Goal: Task Accomplishment & Management: Complete application form

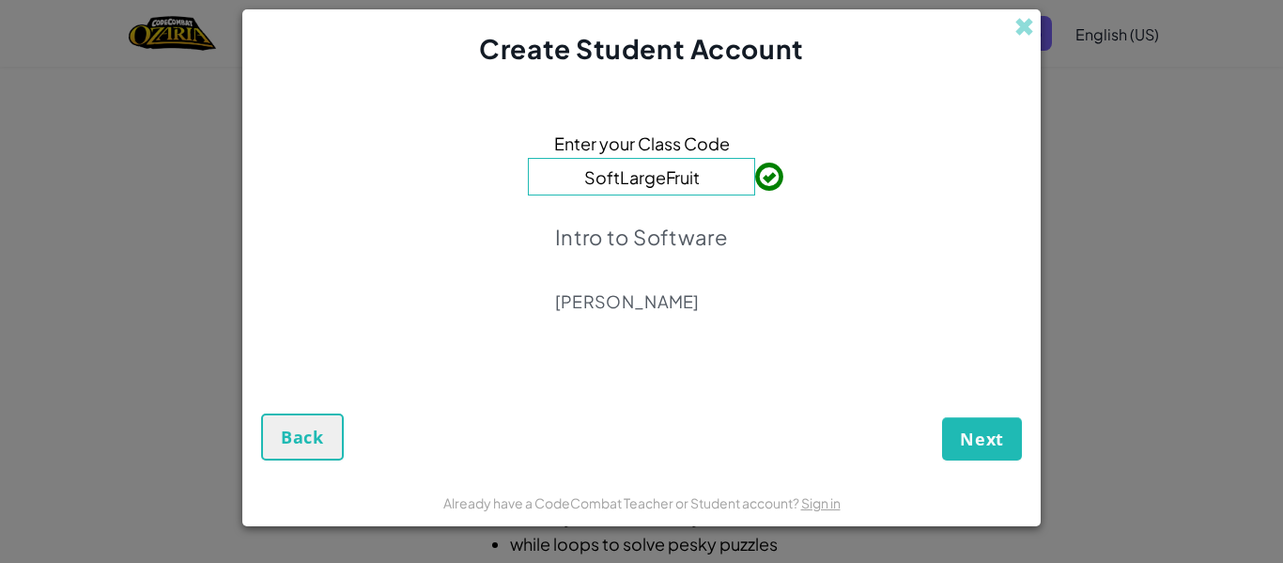
click at [674, 241] on p "Intro to Software" at bounding box center [641, 237] width 173 height 26
click at [998, 422] on button "Next" at bounding box center [982, 438] width 80 height 43
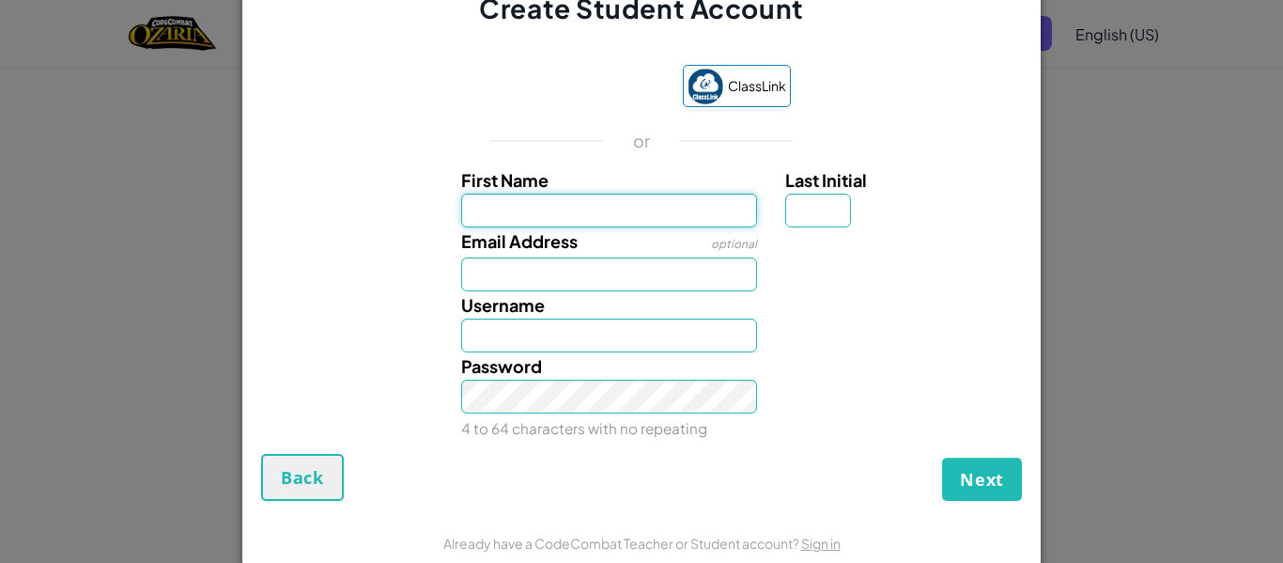
type input "k"
type input "J"
type input "Kasen"
click at [812, 220] on input "Last Initial" at bounding box center [818, 210] width 66 height 34
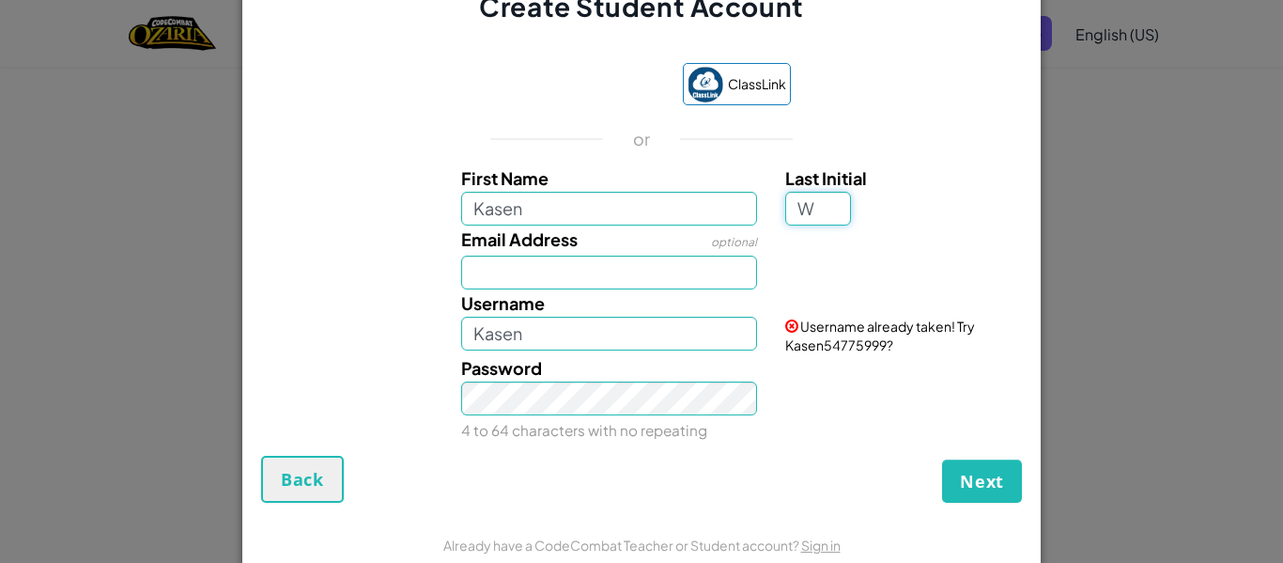
type input "W"
type input "KasenW"
click at [596, 278] on input "Email Address" at bounding box center [609, 272] width 297 height 34
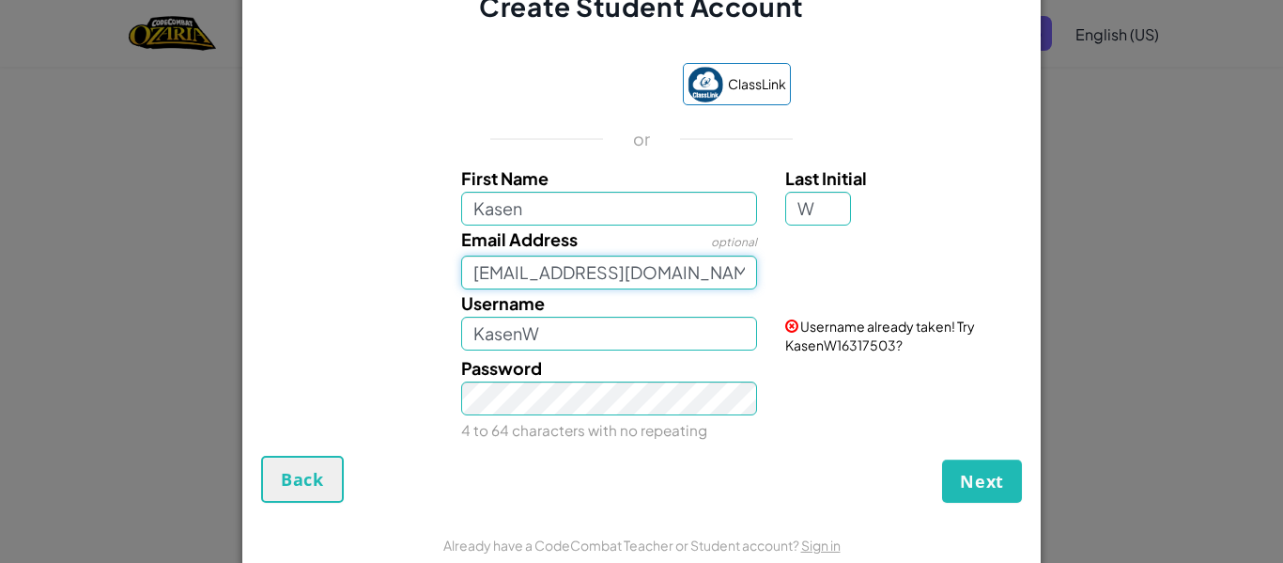
type input "kwagner26@jcss.us"
click at [548, 332] on input "KasenW" at bounding box center [609, 334] width 297 height 34
type input "KasenW1"
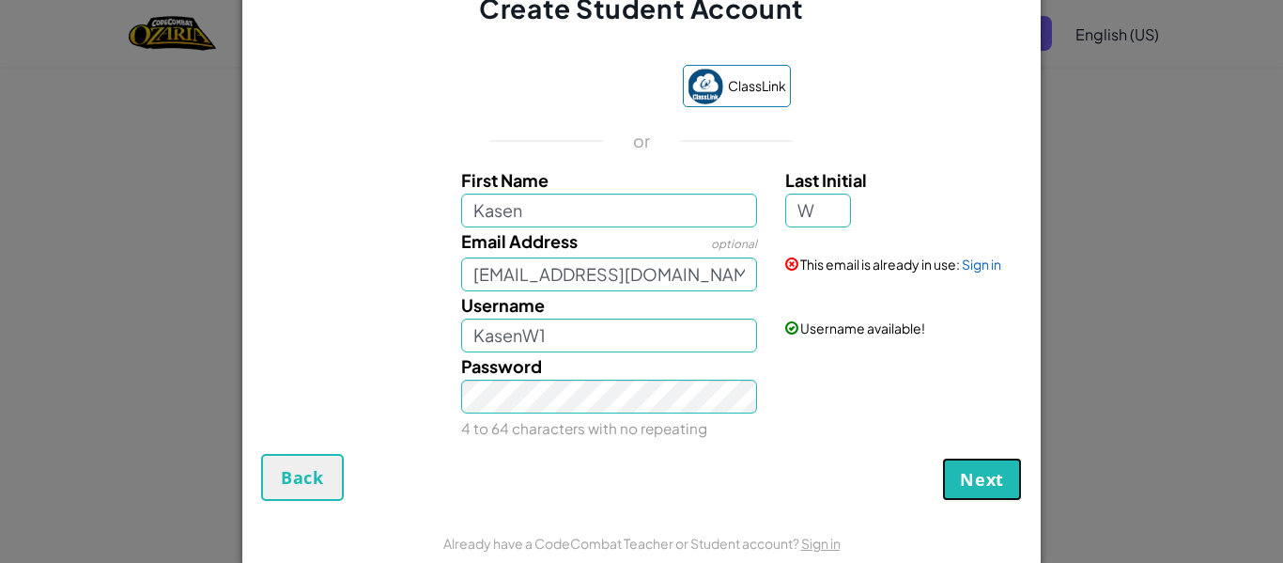
click at [967, 481] on span "Next" at bounding box center [982, 479] width 44 height 23
click at [967, 481] on button "Create Account" at bounding box center [934, 478] width 175 height 43
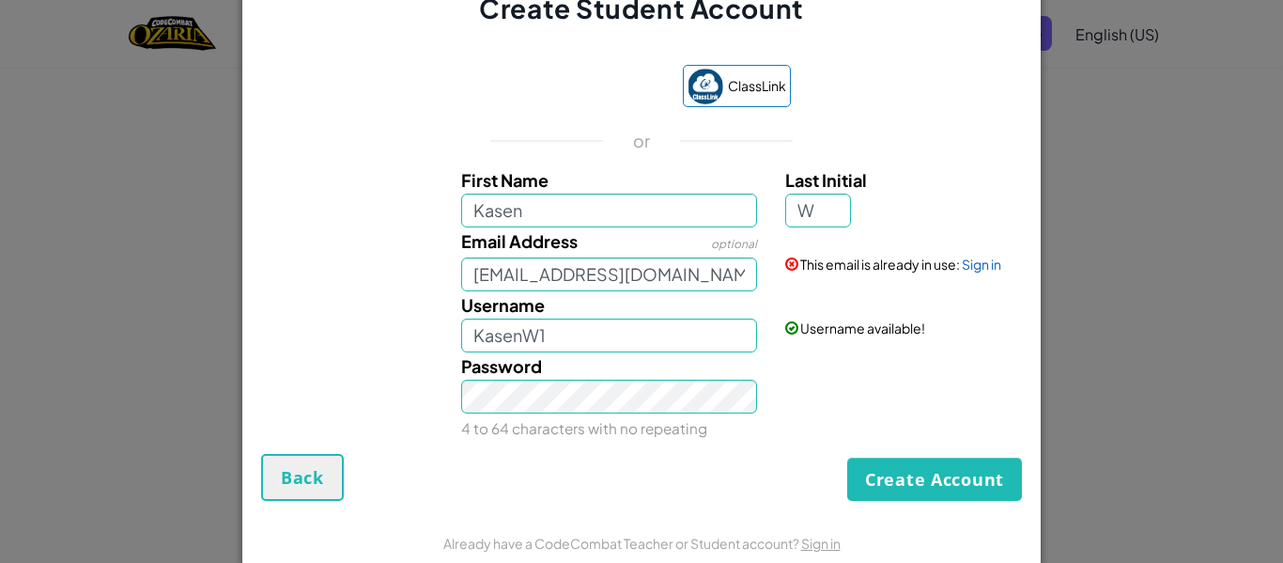
scroll to position [32, 0]
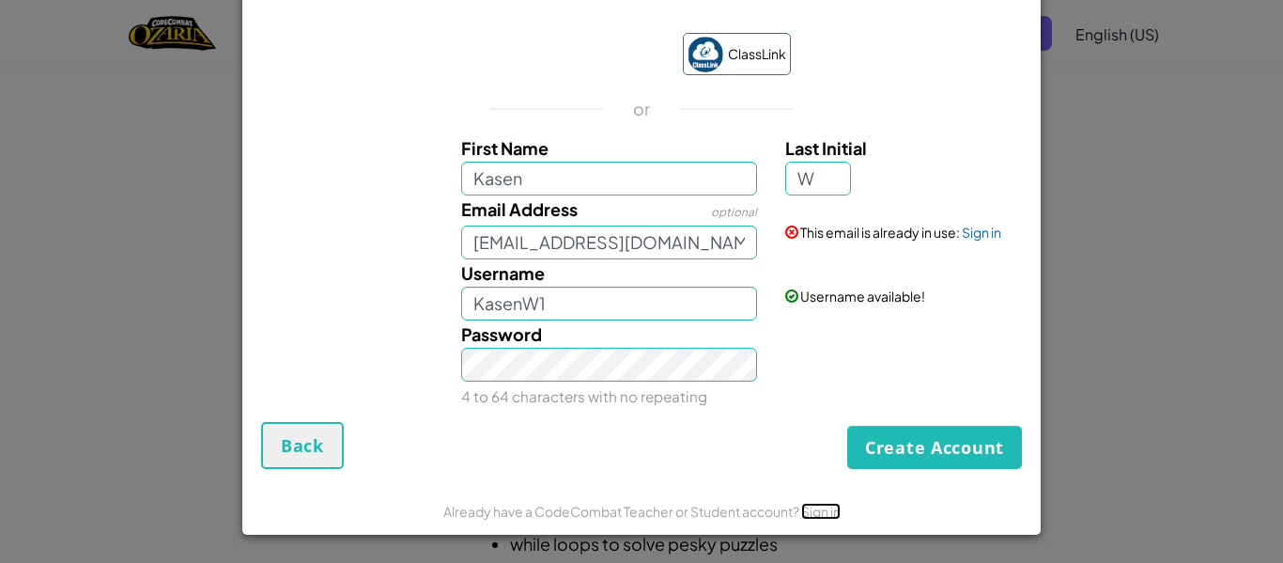
click at [817, 508] on link "Sign in" at bounding box center [820, 511] width 39 height 17
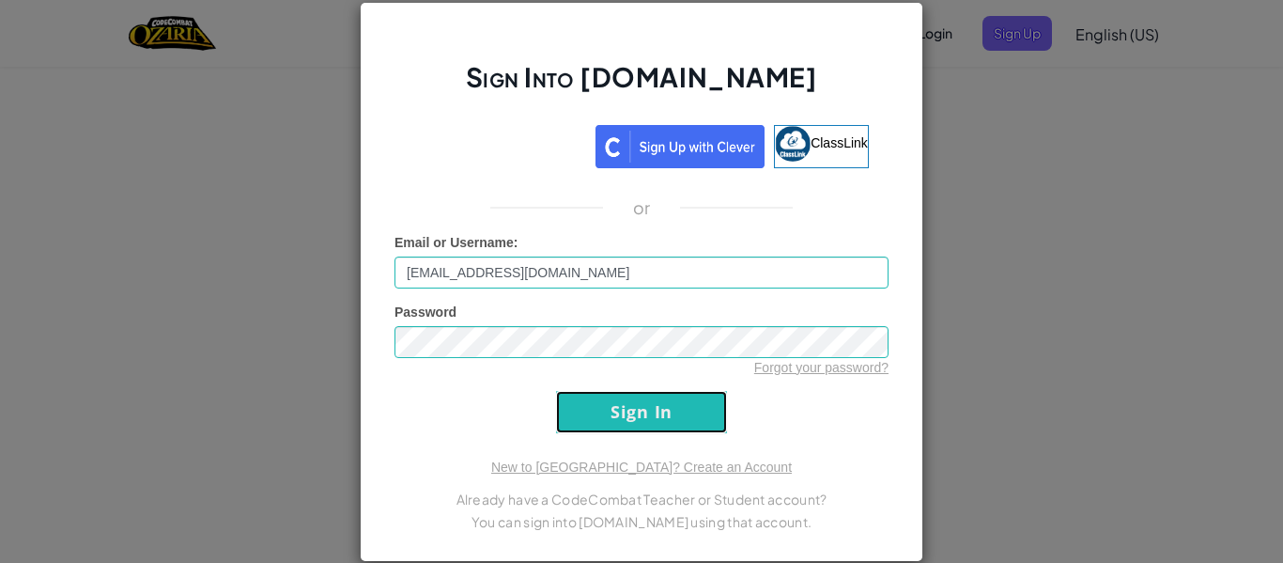
click at [587, 419] on input "Sign In" at bounding box center [641, 412] width 171 height 42
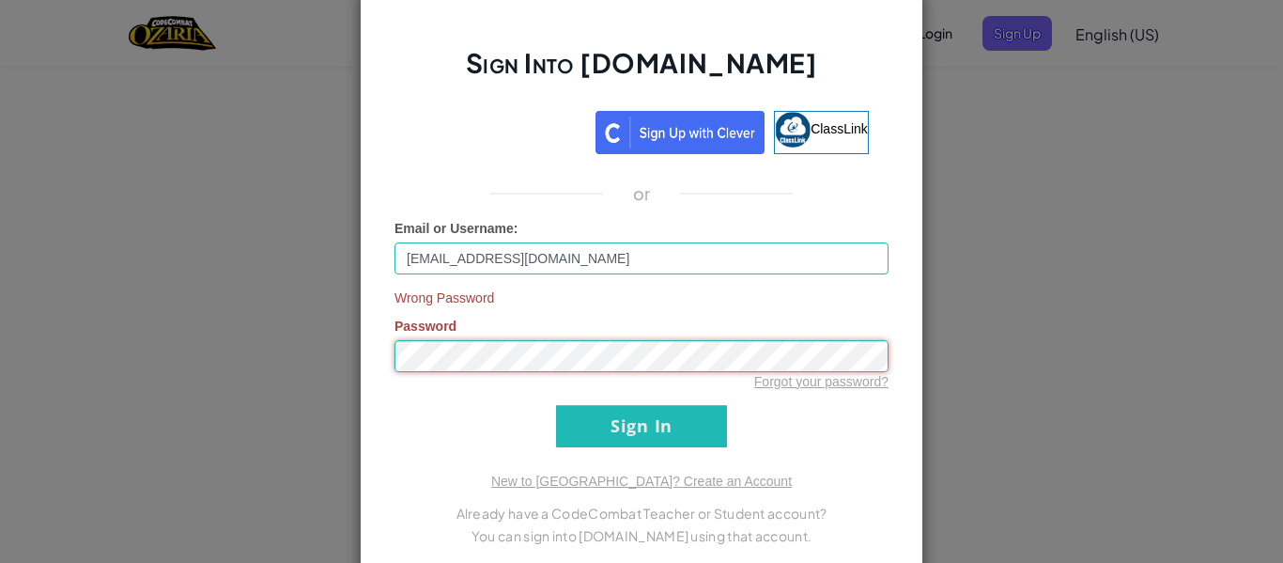
click at [556, 405] on input "Sign In" at bounding box center [641, 426] width 171 height 42
click at [672, 489] on div "New to Ozaria? Create an Account Already have a CodeCombat Teacher or Student a…" at bounding box center [641, 509] width 494 height 75
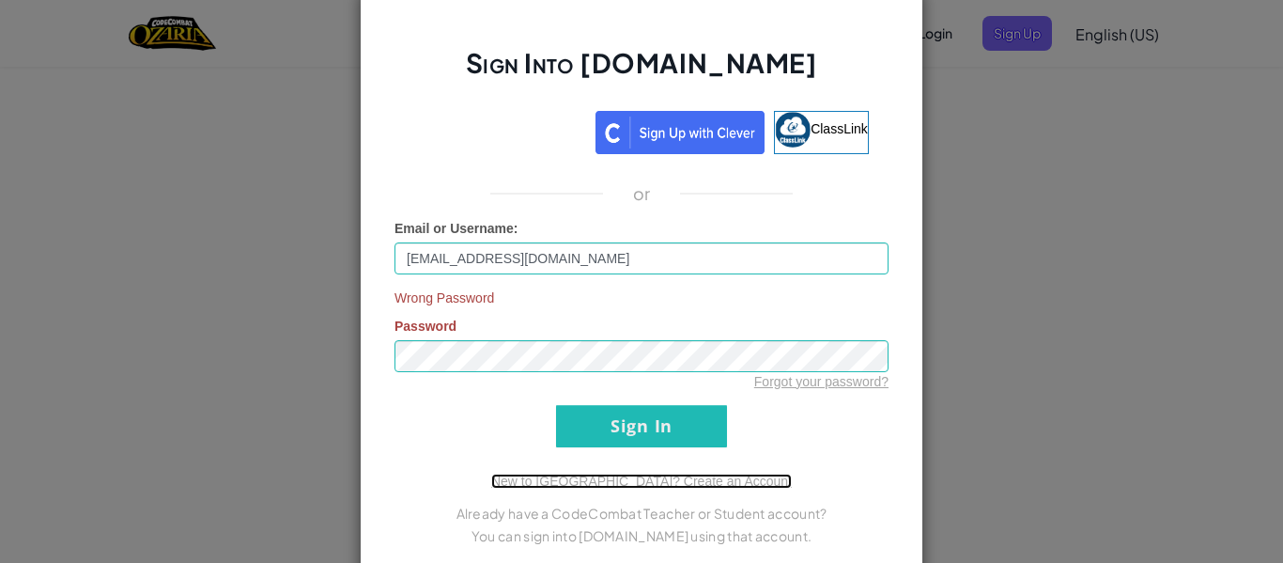
click at [667, 480] on link "New to Ozaria? Create an Account" at bounding box center [641, 480] width 301 height 15
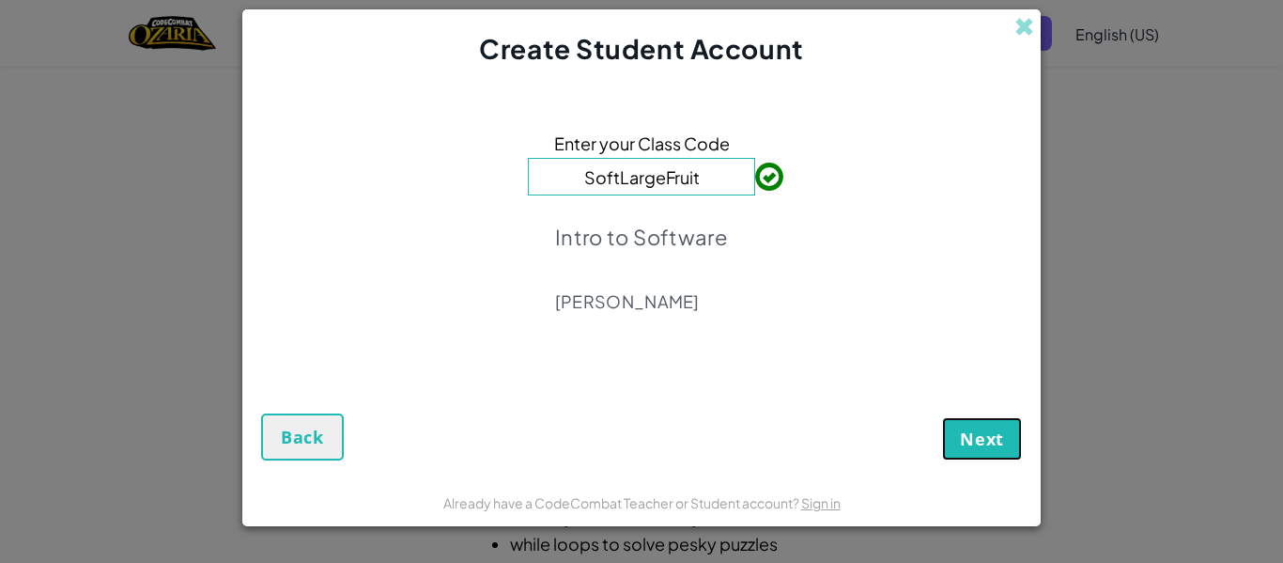
click at [992, 444] on span "Next" at bounding box center [982, 438] width 44 height 23
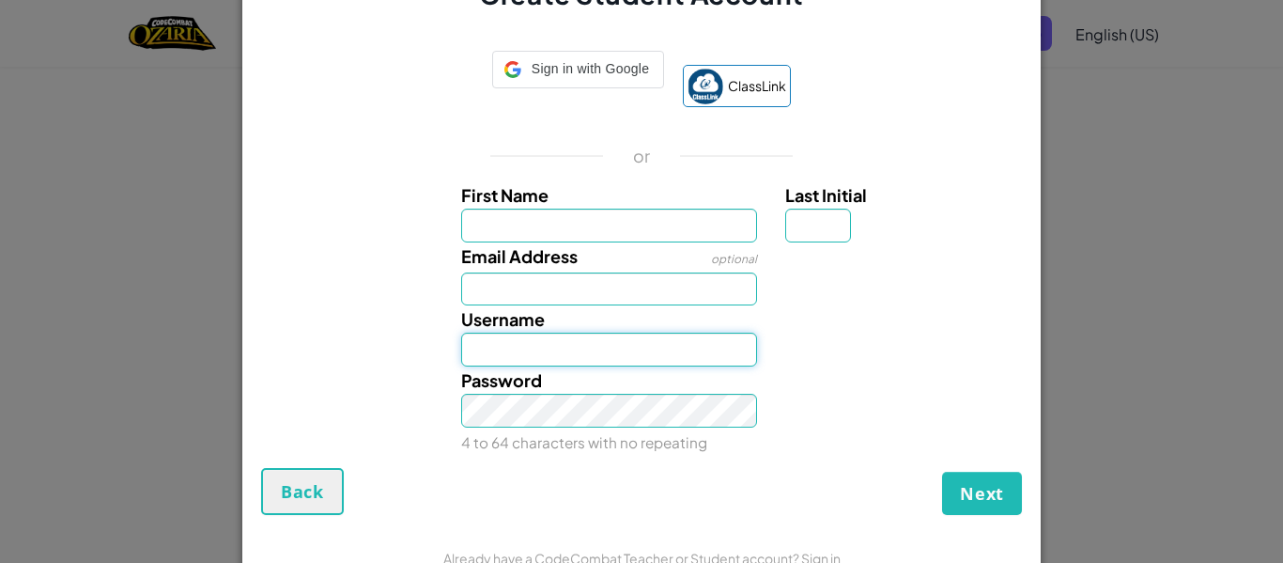
type input "KasenW1"
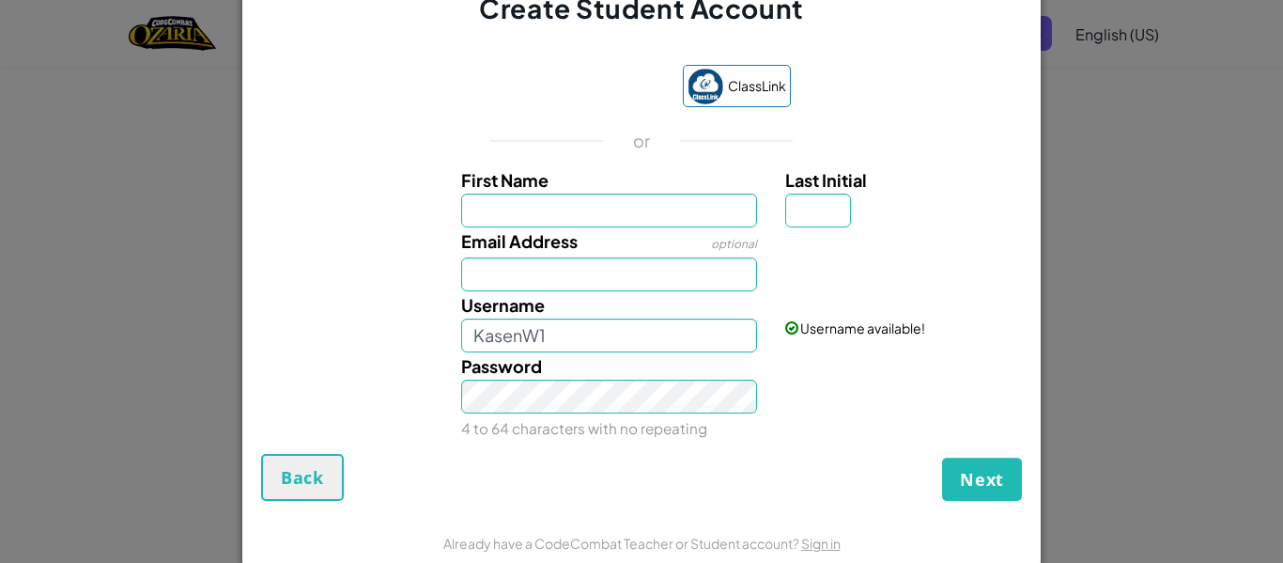
click at [563, 213] on input "First Name" at bounding box center [609, 210] width 297 height 34
type input "Kasen"
click at [796, 211] on input "Last Initial" at bounding box center [818, 210] width 66 height 34
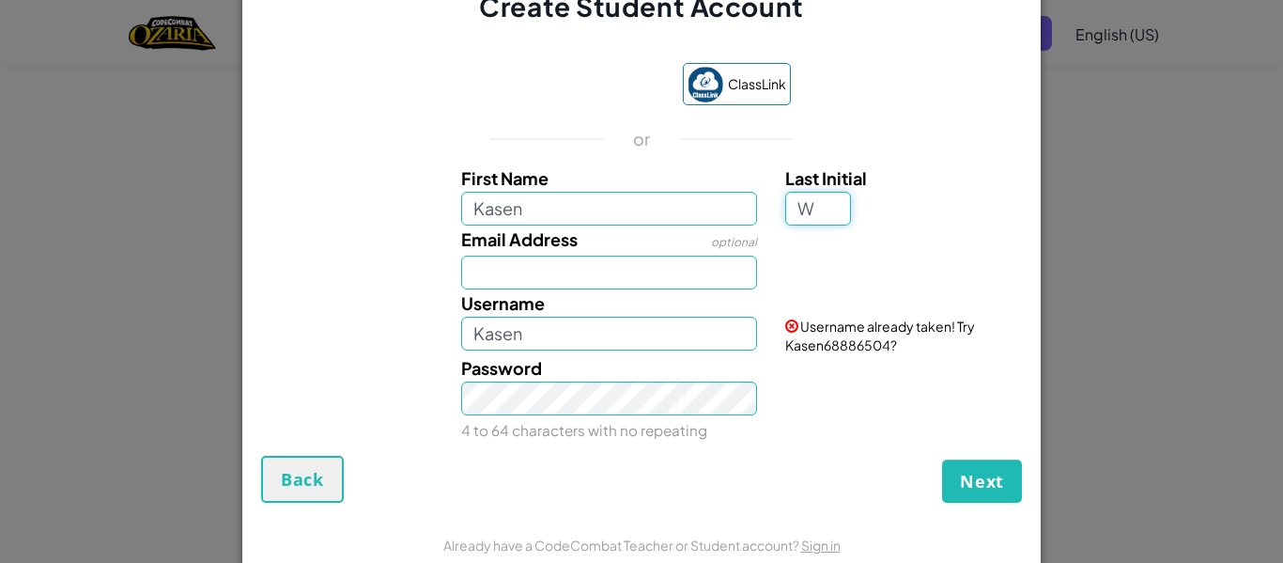
type input "W"
click at [589, 285] on input "Email Address" at bounding box center [609, 272] width 297 height 34
click at [547, 332] on input "KasenW" at bounding box center [609, 334] width 297 height 34
type input "KasenW1"
click at [519, 275] on input "Email Address" at bounding box center [609, 272] width 297 height 34
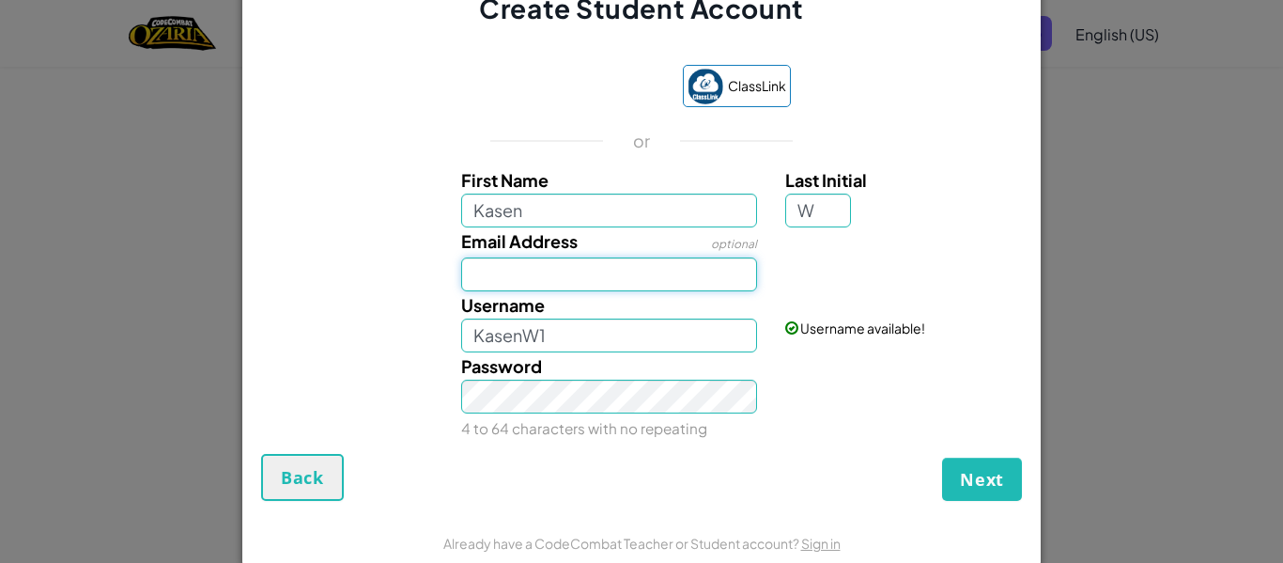
type input "kasenw43@gmail.com"
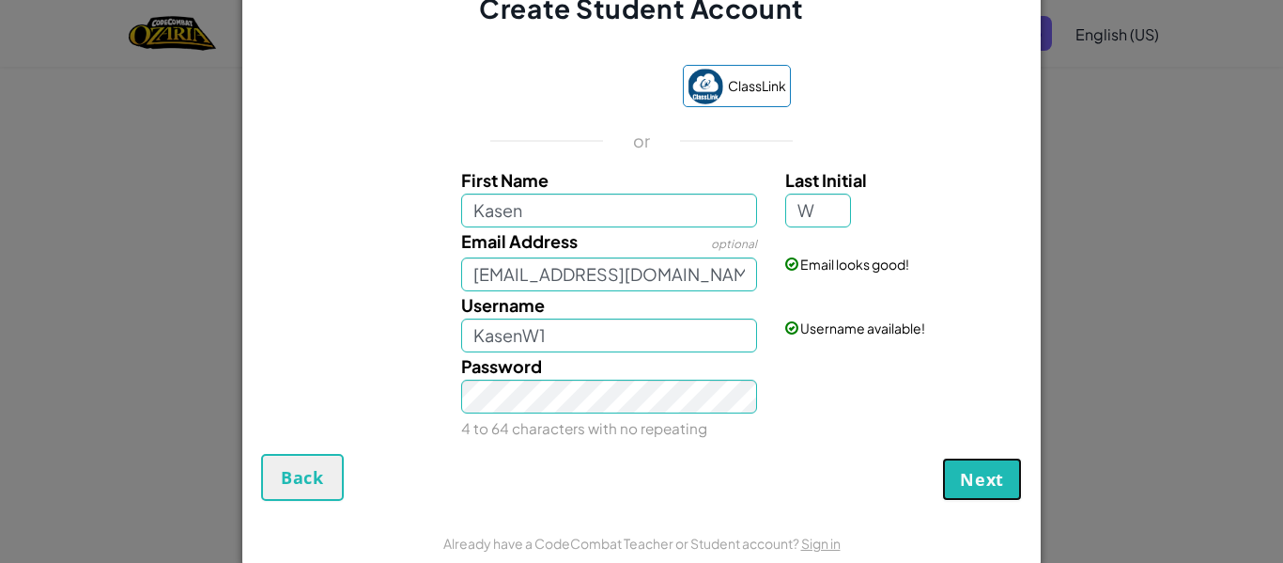
click at [982, 484] on span "Next" at bounding box center [982, 479] width 44 height 23
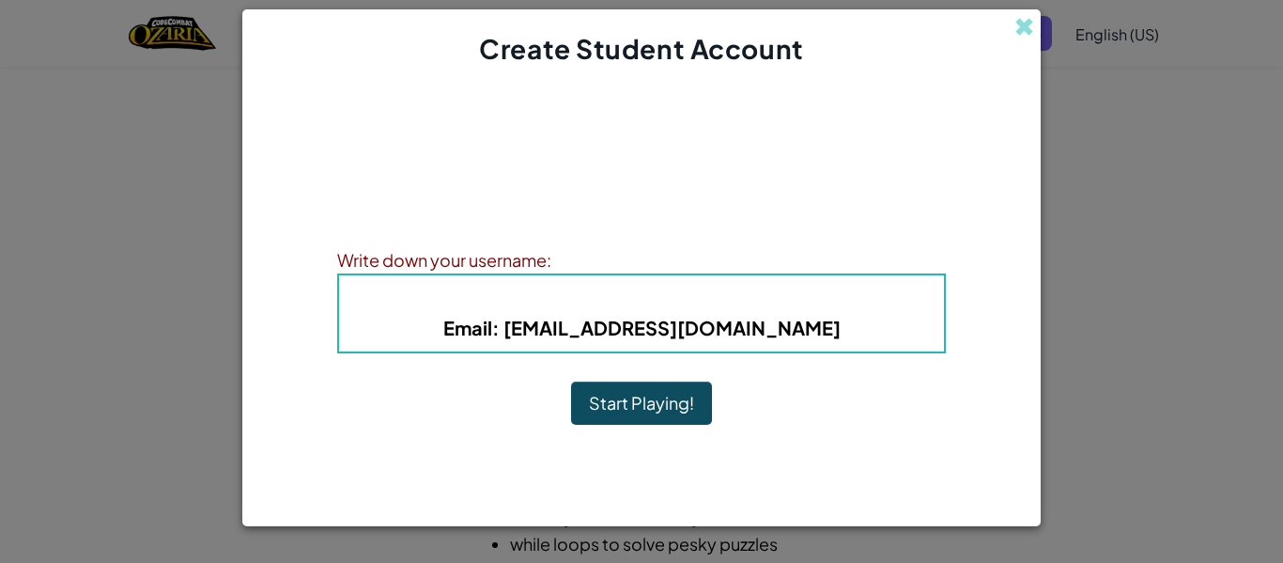
click at [611, 398] on button "Start Playing!" at bounding box center [641, 402] width 141 height 43
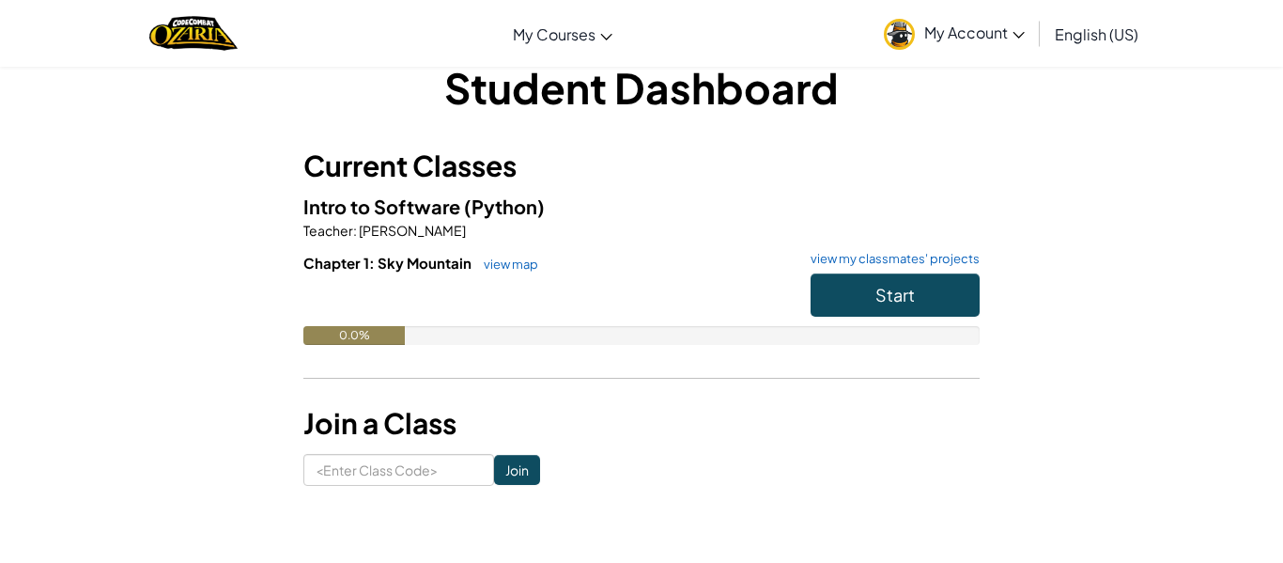
scroll to position [48, 0]
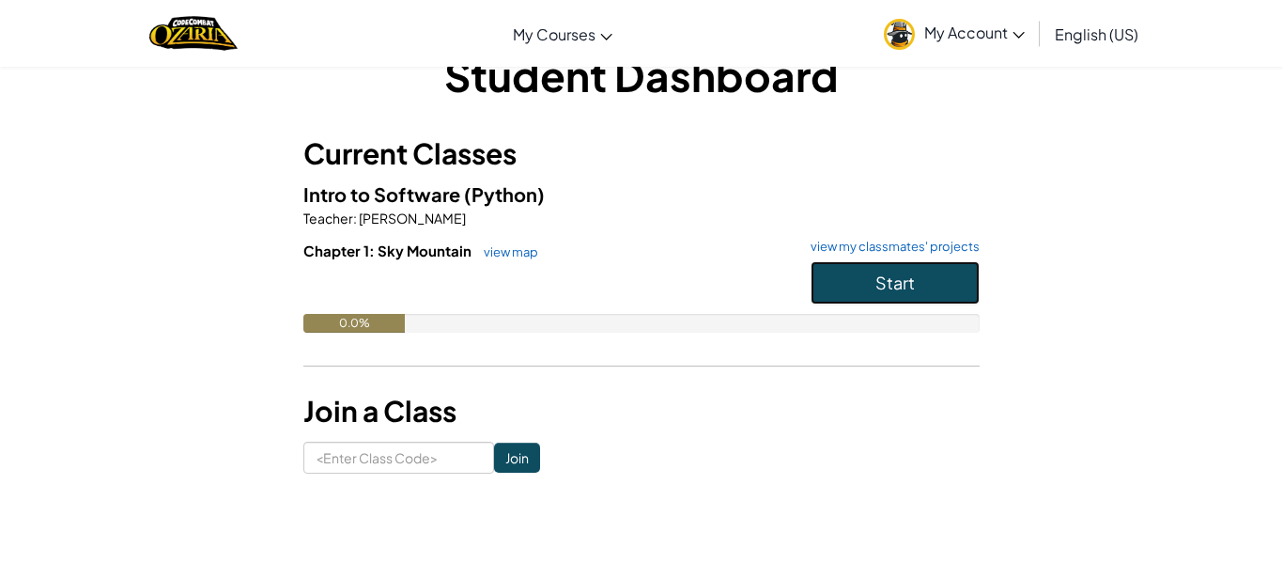
click at [912, 281] on span "Start" at bounding box center [894, 282] width 39 height 22
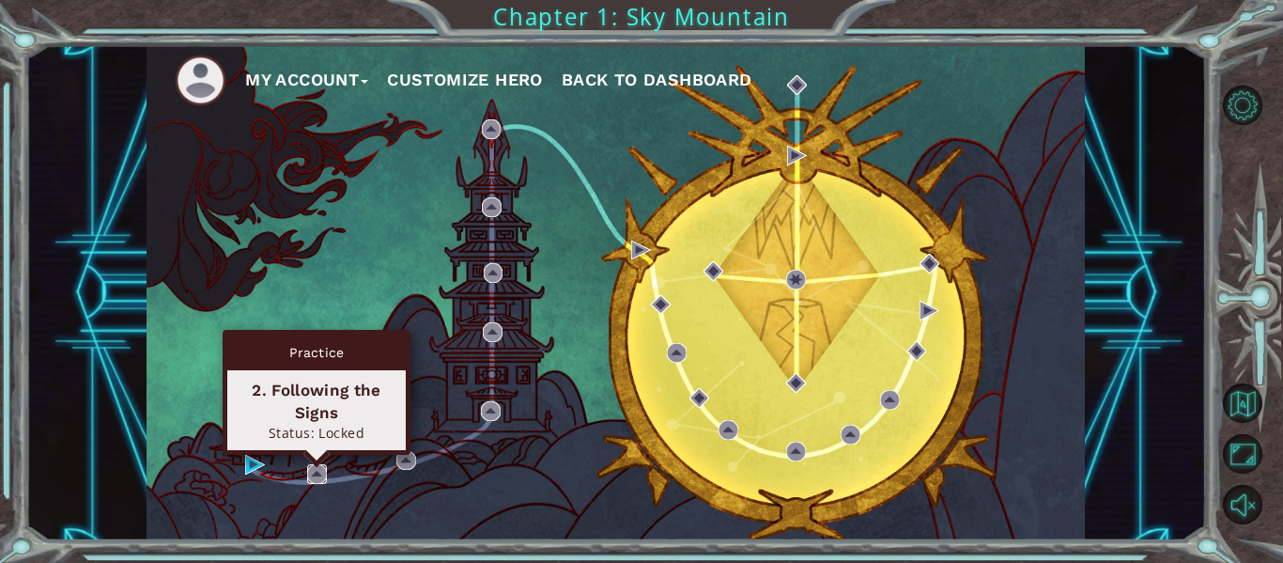
click at [312, 473] on img at bounding box center [317, 474] width 20 height 20
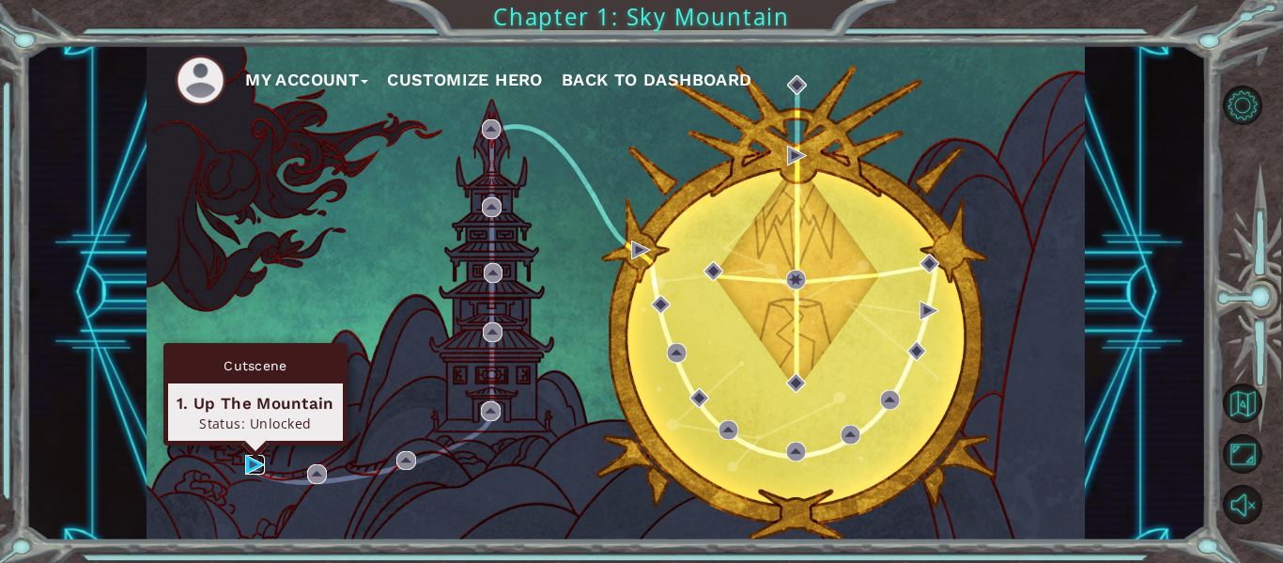
click at [256, 466] on img at bounding box center [255, 465] width 20 height 20
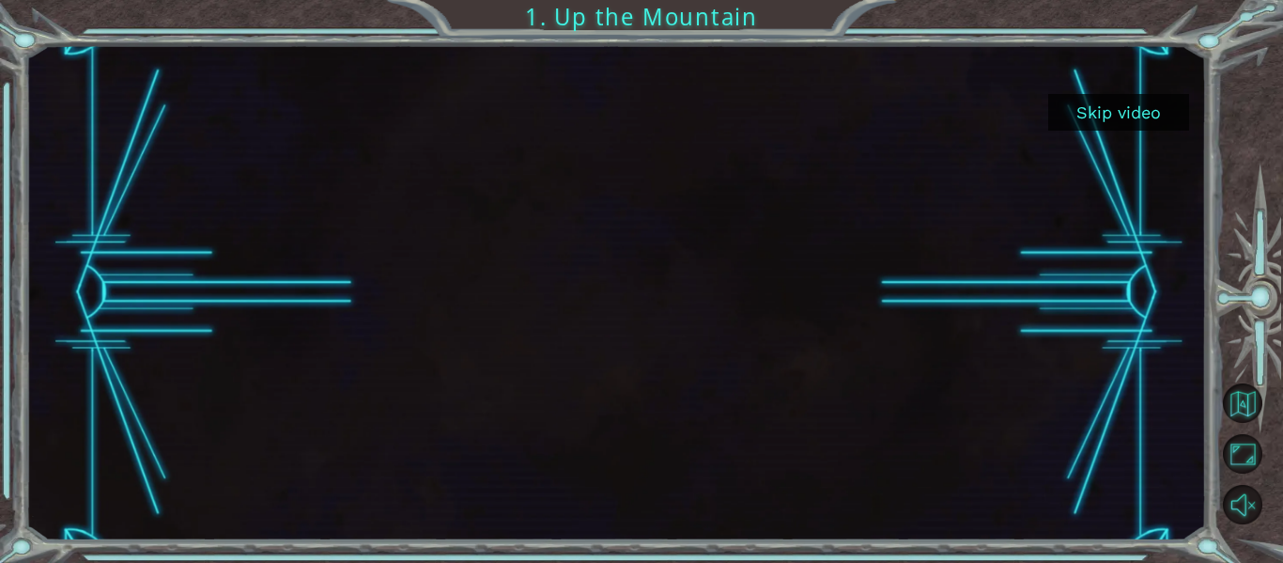
click at [1112, 123] on button "Skip video" at bounding box center [1118, 112] width 141 height 37
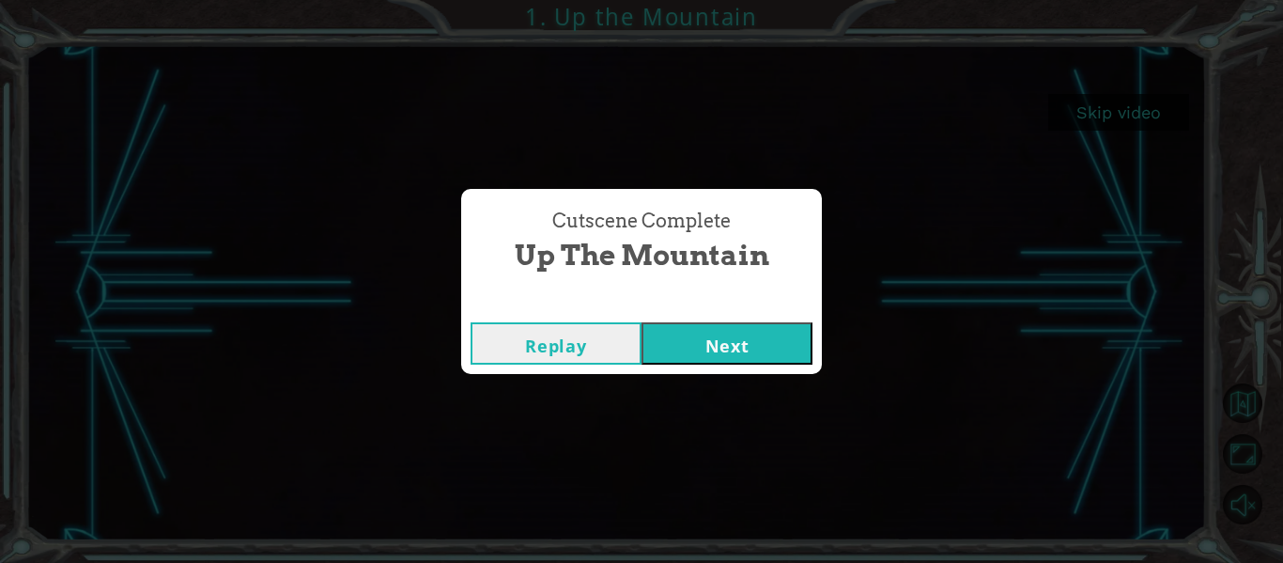
click at [715, 334] on button "Next" at bounding box center [727, 343] width 171 height 42
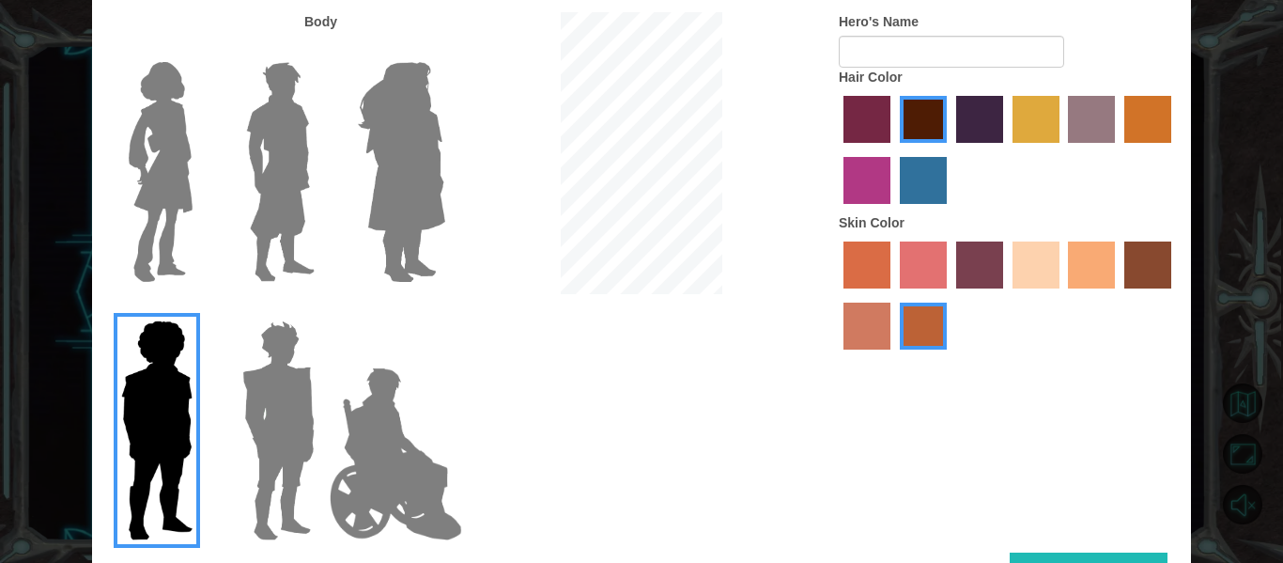
click at [301, 396] on img at bounding box center [278, 430] width 87 height 235
click at [322, 308] on input "Hero Garnet" at bounding box center [322, 308] width 0 height 0
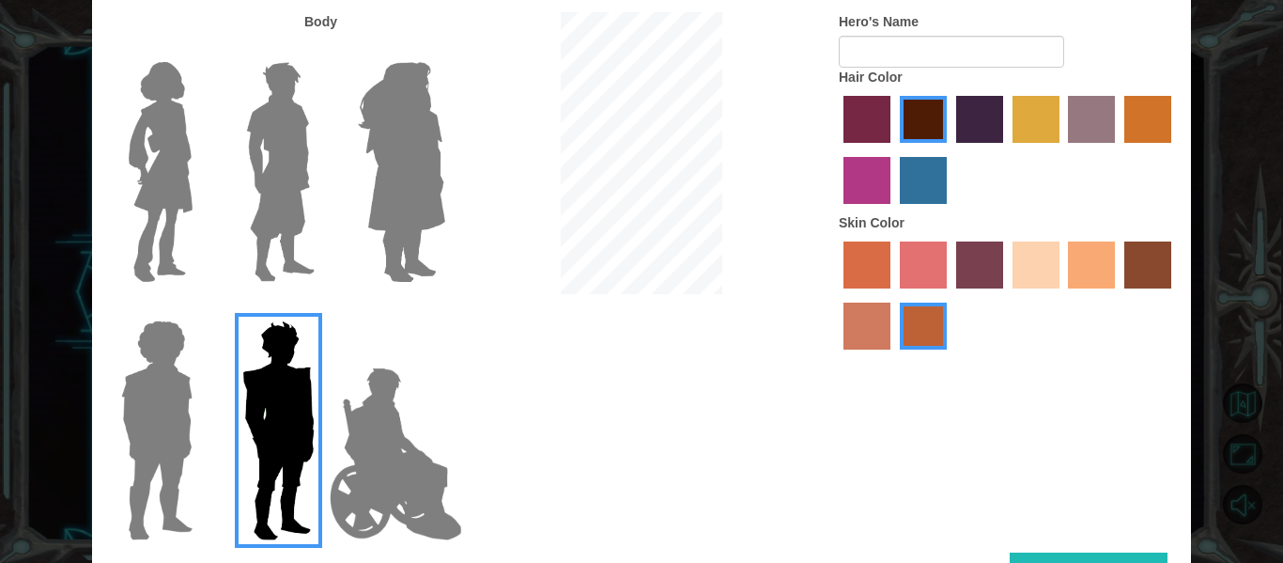
click at [410, 465] on img at bounding box center [395, 454] width 147 height 188
click at [444, 308] on input "Hero Jamie" at bounding box center [444, 308] width 0 height 0
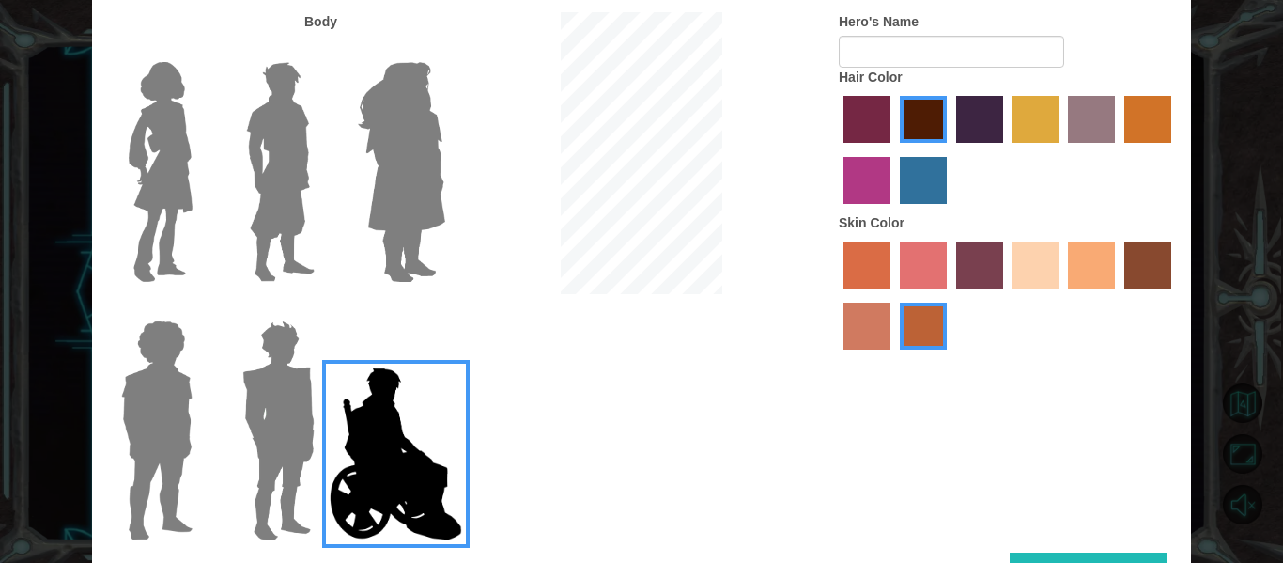
click at [1023, 125] on label "tulip tree hair color" at bounding box center [1036, 119] width 47 height 47
click at [1006, 149] on input "tulip tree hair color" at bounding box center [1006, 149] width 0 height 0
click at [871, 280] on label "sorbus skin color" at bounding box center [866, 264] width 47 height 47
click at [837, 295] on input "sorbus skin color" at bounding box center [837, 295] width 0 height 0
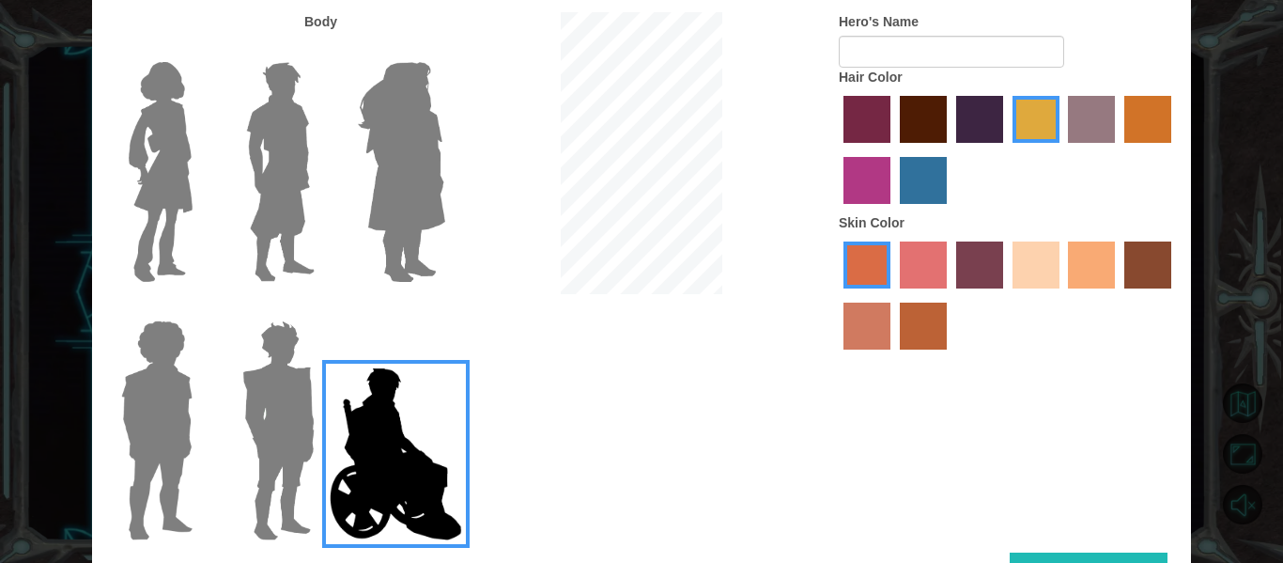
click at [907, 277] on label "froly skin color" at bounding box center [923, 264] width 47 height 47
click at [893, 295] on input "froly skin color" at bounding box center [893, 295] width 0 height 0
click at [1044, 271] on label "sandy beach skin color" at bounding box center [1036, 264] width 47 height 47
click at [1006, 295] on input "sandy beach skin color" at bounding box center [1006, 295] width 0 height 0
click at [1091, 268] on label "tacao skin color" at bounding box center [1091, 264] width 47 height 47
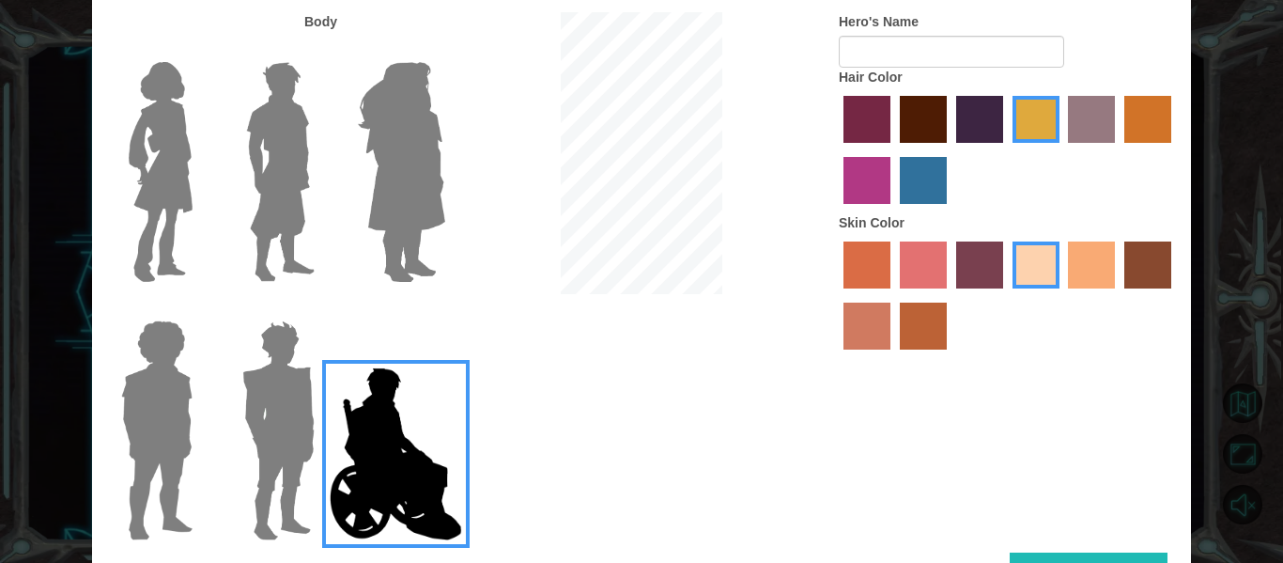
click at [1062, 295] on input "tacao skin color" at bounding box center [1062, 295] width 0 height 0
click at [1139, 271] on label "karma skin color" at bounding box center [1147, 264] width 47 height 47
click at [1118, 295] on input "karma skin color" at bounding box center [1118, 295] width 0 height 0
click at [880, 314] on label "burning sand skin color" at bounding box center [866, 325] width 47 height 47
click at [1174, 295] on input "burning sand skin color" at bounding box center [1174, 295] width 0 height 0
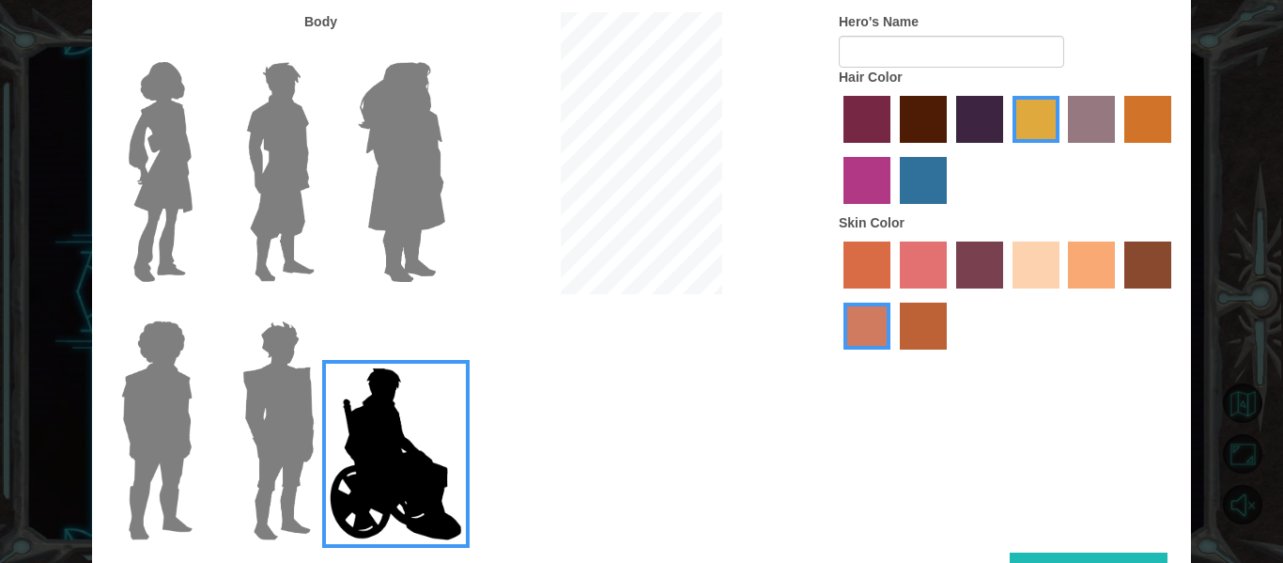
click at [1110, 279] on label "tacao skin color" at bounding box center [1091, 264] width 47 height 47
click at [1062, 295] on input "tacao skin color" at bounding box center [1062, 295] width 0 height 0
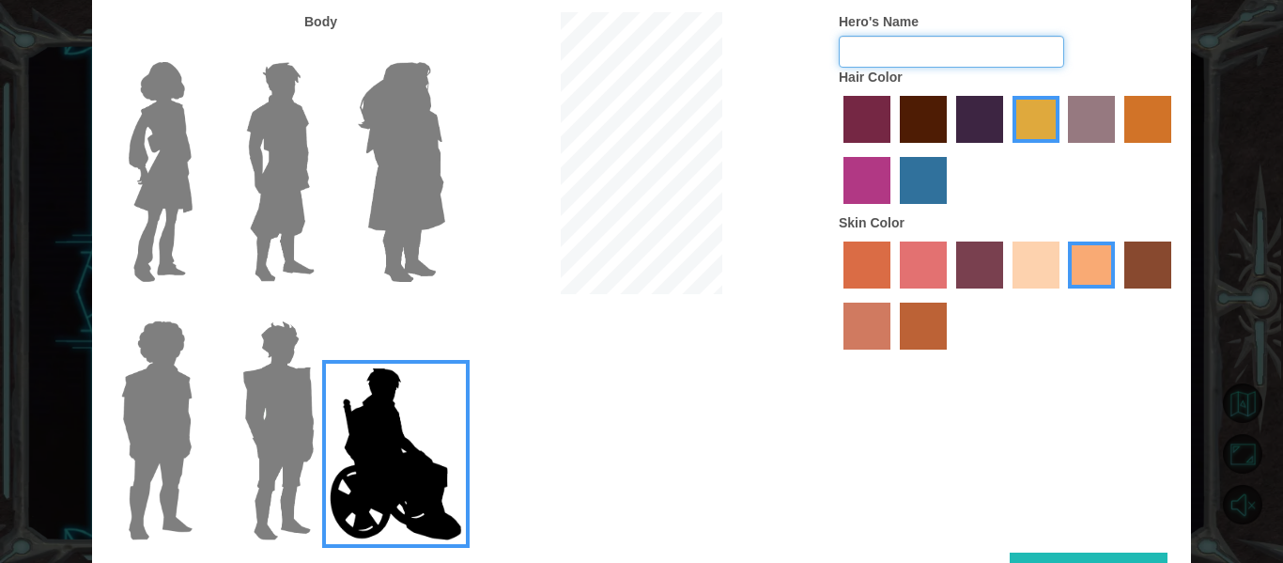
click at [869, 45] on input "Hero's Name" at bounding box center [951, 52] width 225 height 32
type input "Kasen W"
click at [1083, 558] on button "Done" at bounding box center [1089, 573] width 158 height 42
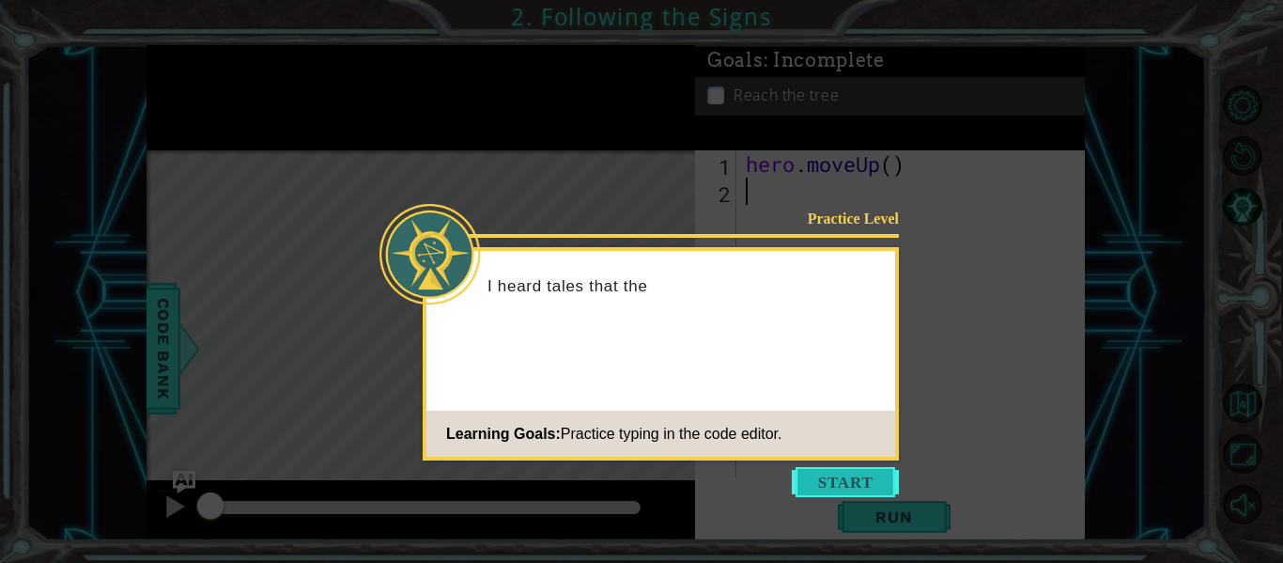
click at [847, 476] on button "Start" at bounding box center [845, 482] width 107 height 30
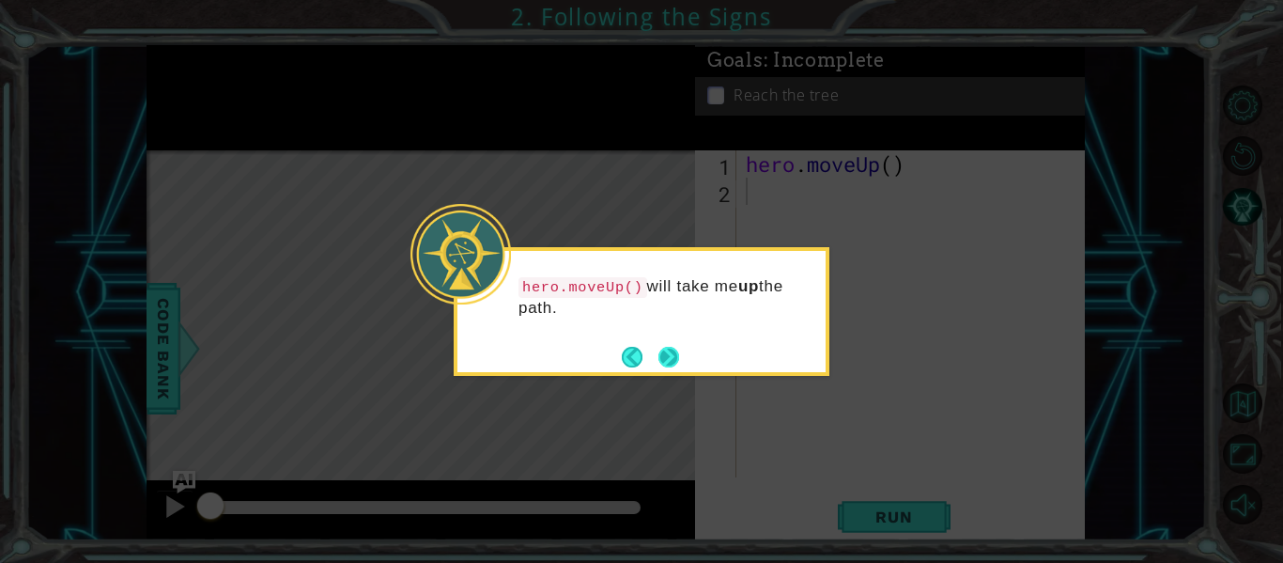
click at [679, 349] on button "Next" at bounding box center [668, 357] width 21 height 21
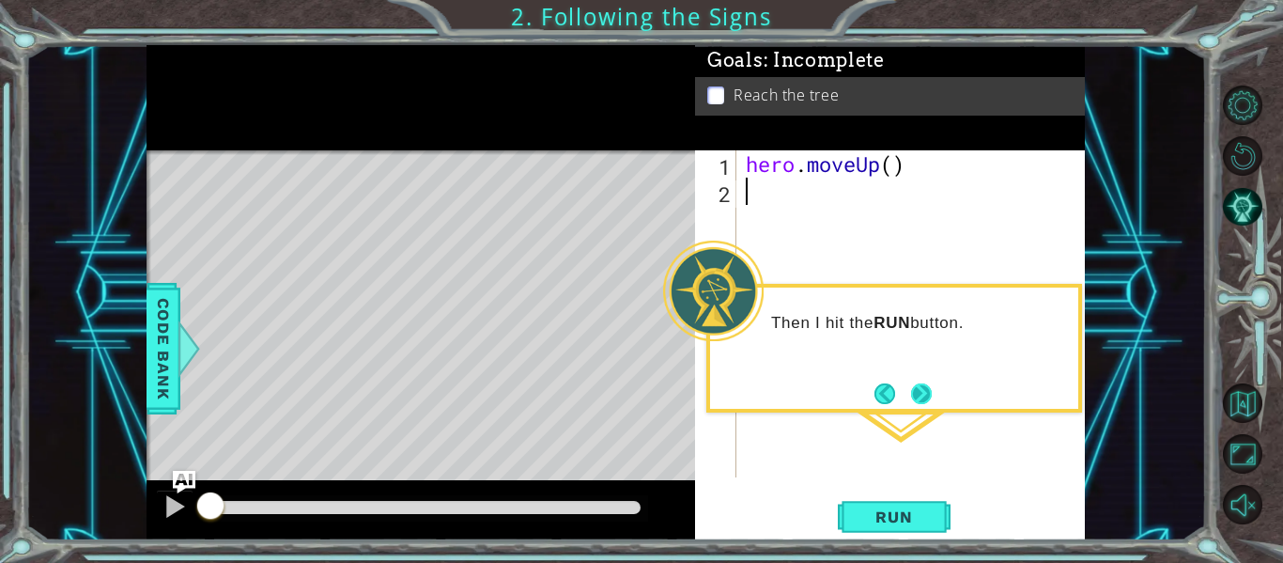
click at [927, 394] on button "Next" at bounding box center [921, 393] width 21 height 21
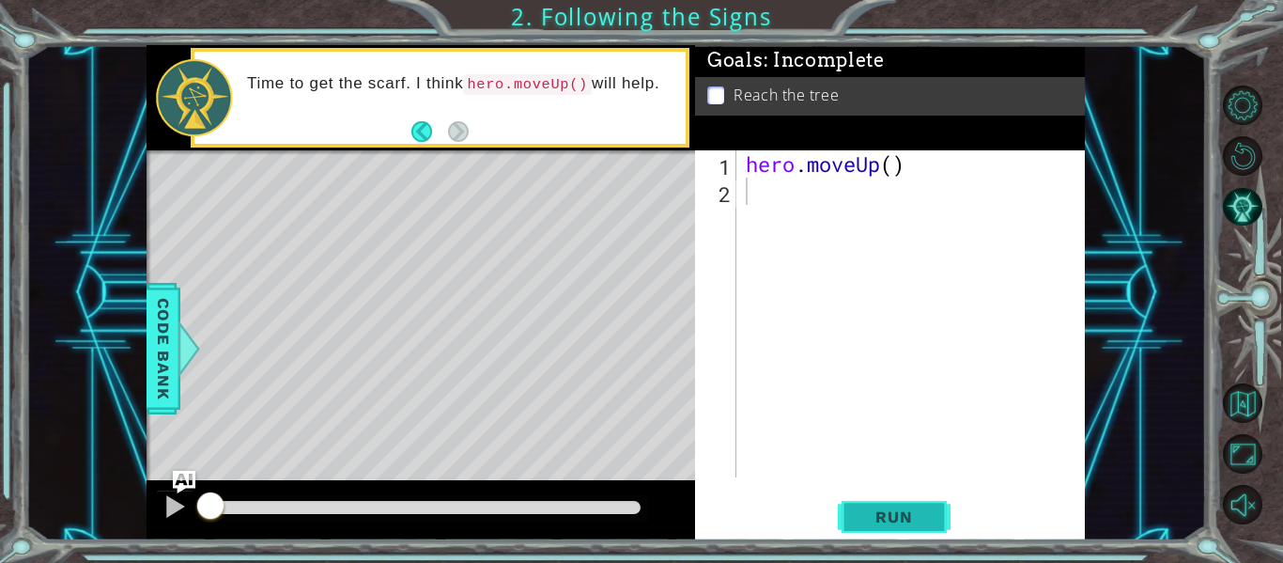
click at [884, 520] on span "Run" at bounding box center [894, 516] width 74 height 19
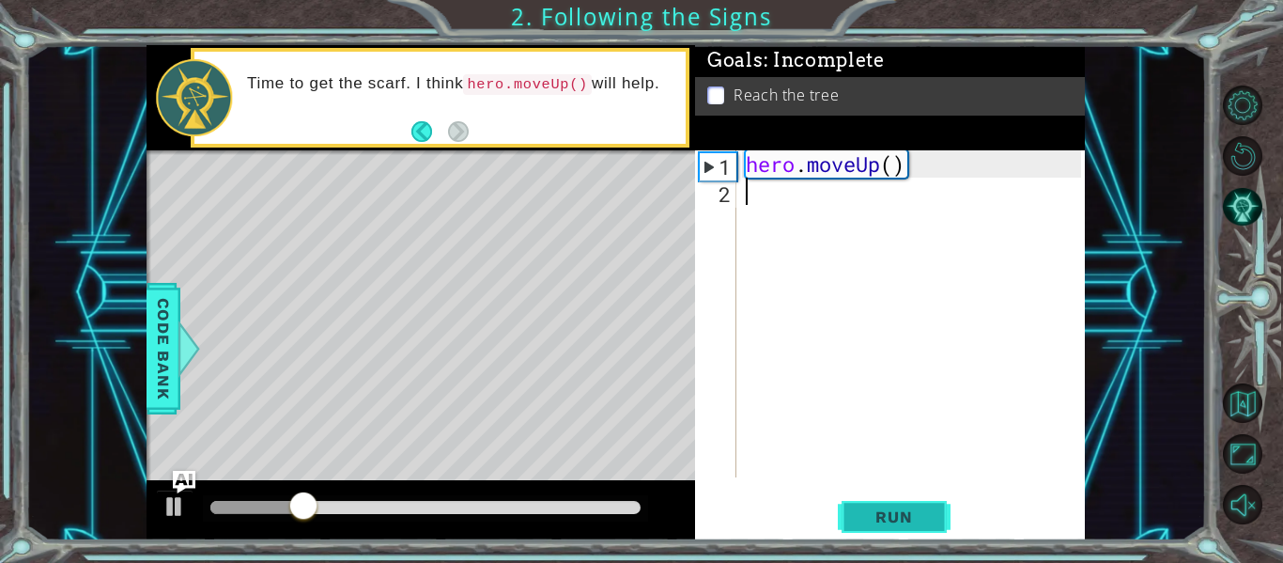
click at [884, 520] on span "Run" at bounding box center [894, 516] width 74 height 19
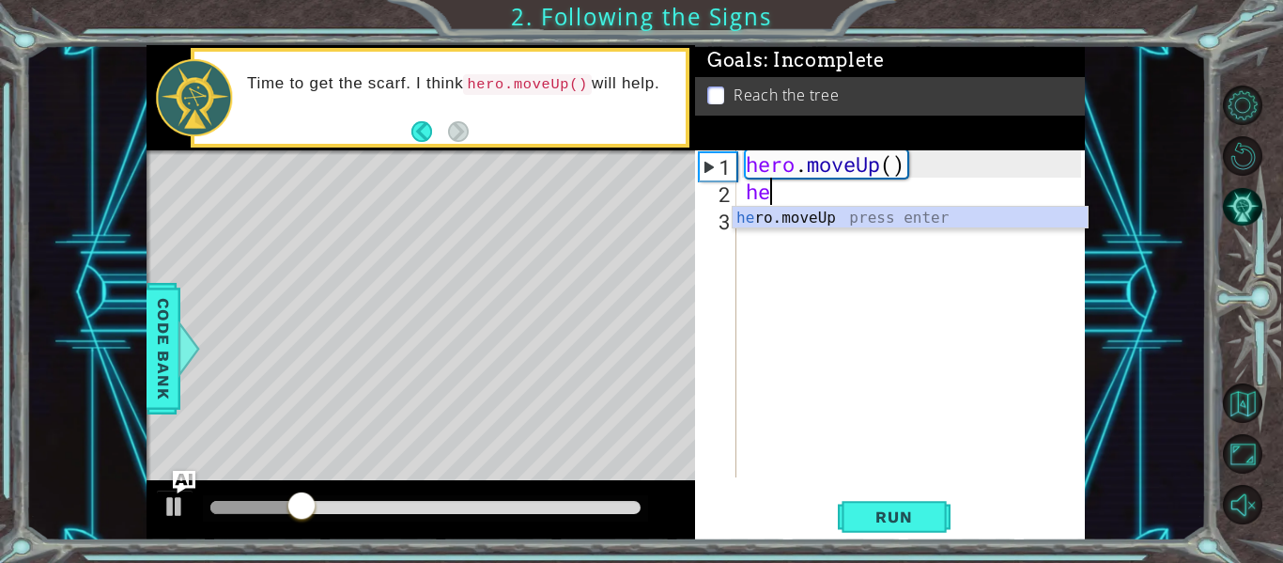
scroll to position [0, 1]
type textarea "hero"
click at [878, 221] on div "hero .moveUp press enter" at bounding box center [910, 241] width 355 height 68
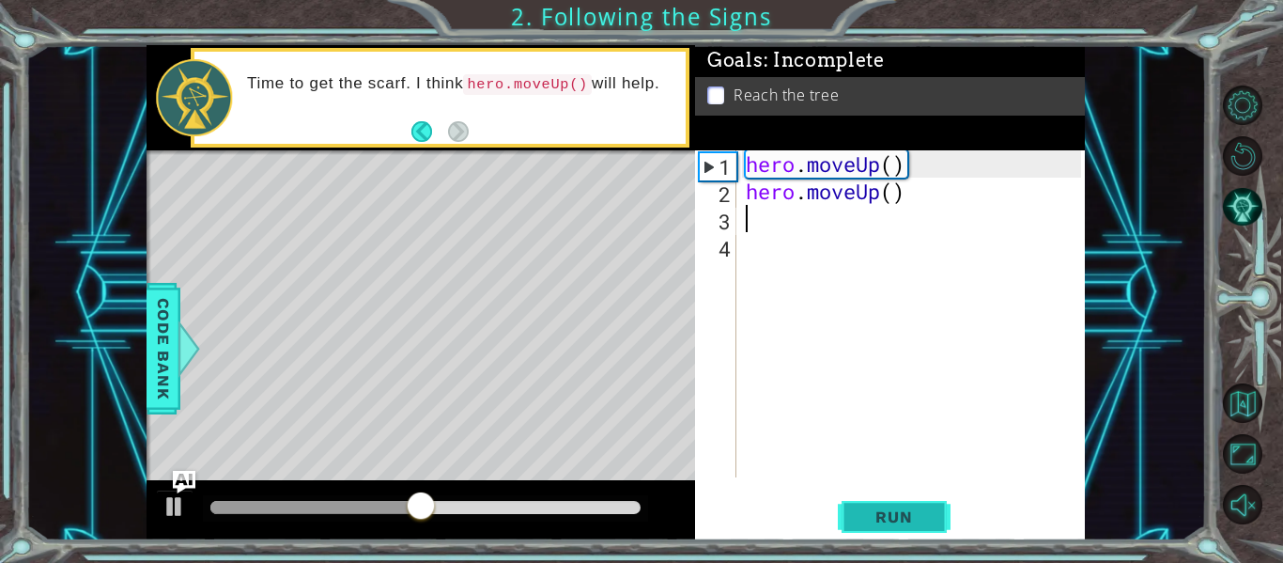
click at [858, 511] on span "Run" at bounding box center [894, 516] width 74 height 19
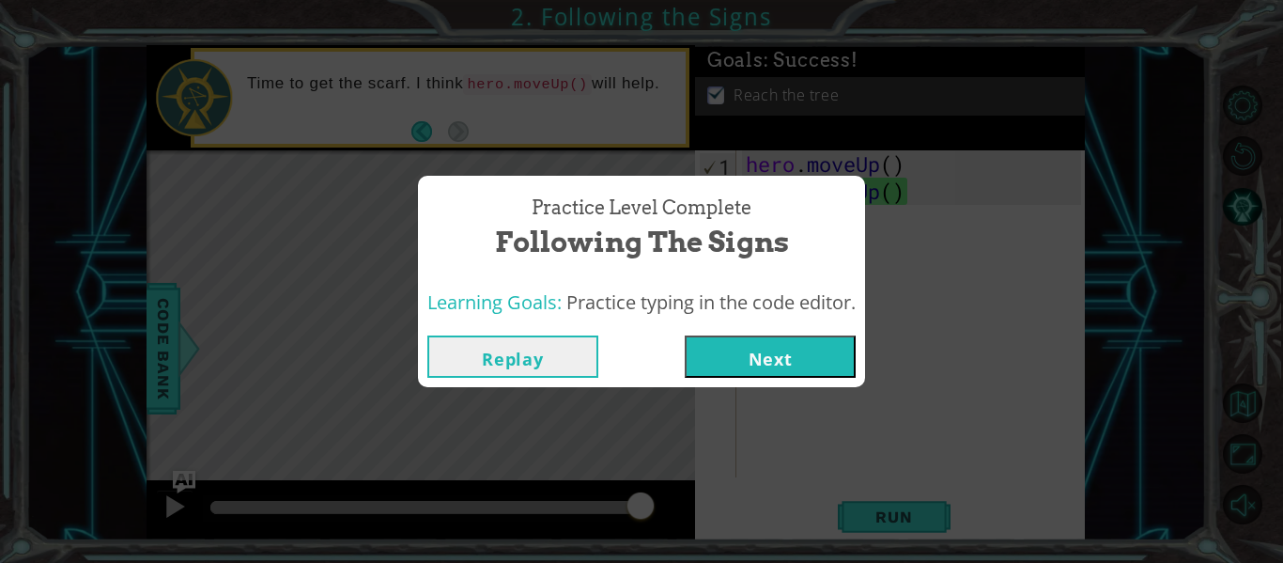
click at [750, 363] on button "Next" at bounding box center [770, 356] width 171 height 42
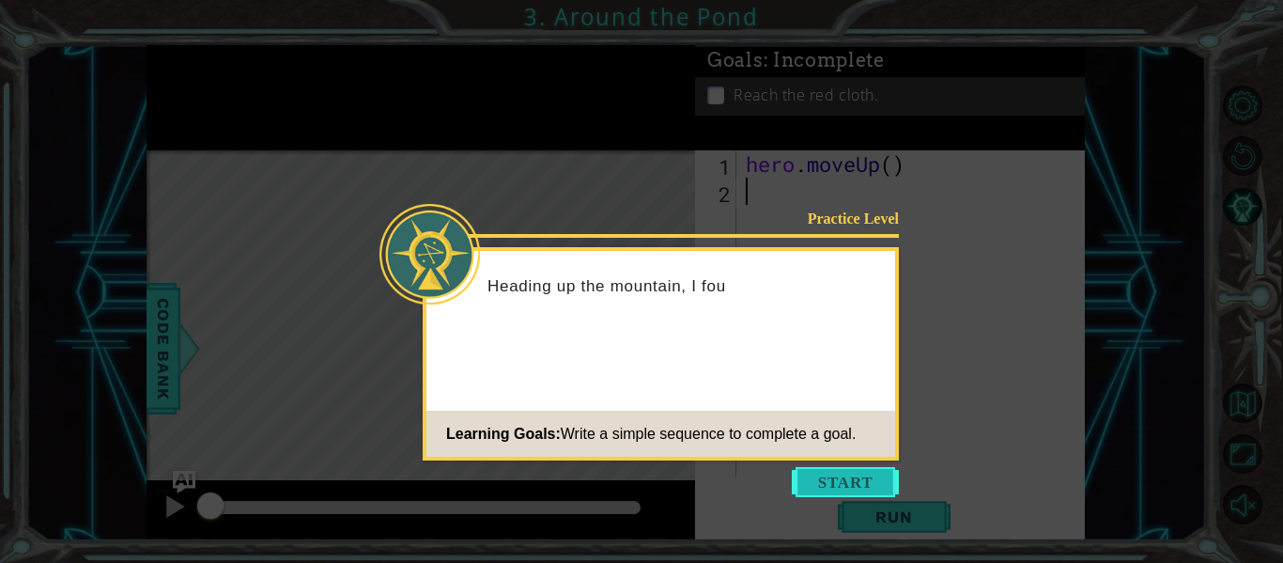
click at [822, 472] on button "Start" at bounding box center [845, 482] width 107 height 30
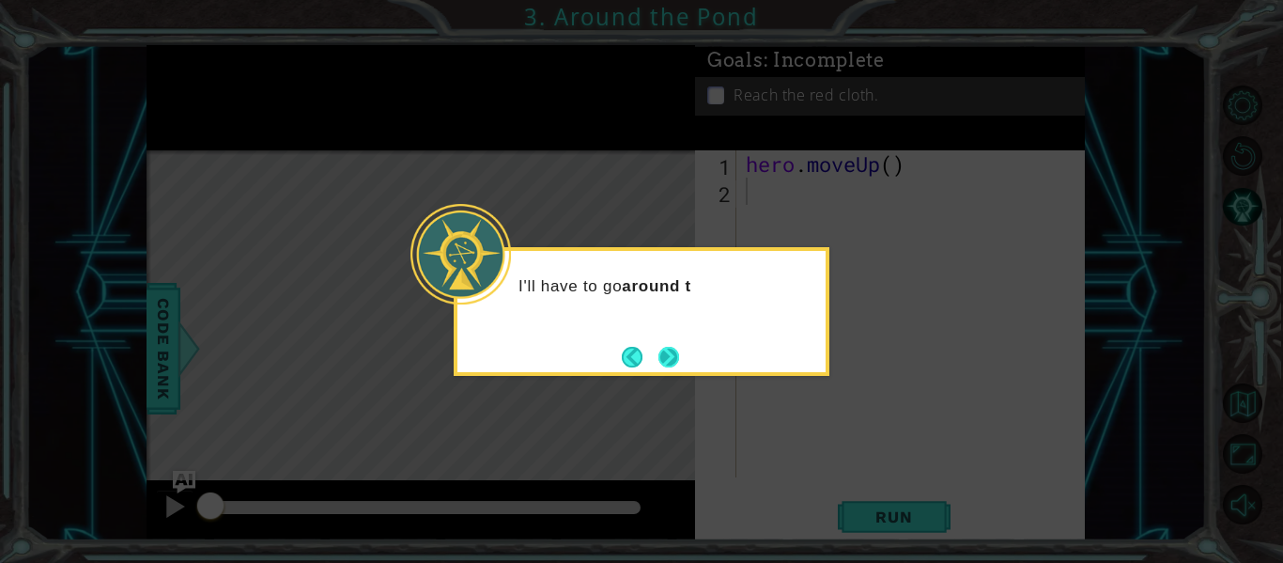
click at [658, 354] on button "Next" at bounding box center [668, 357] width 21 height 21
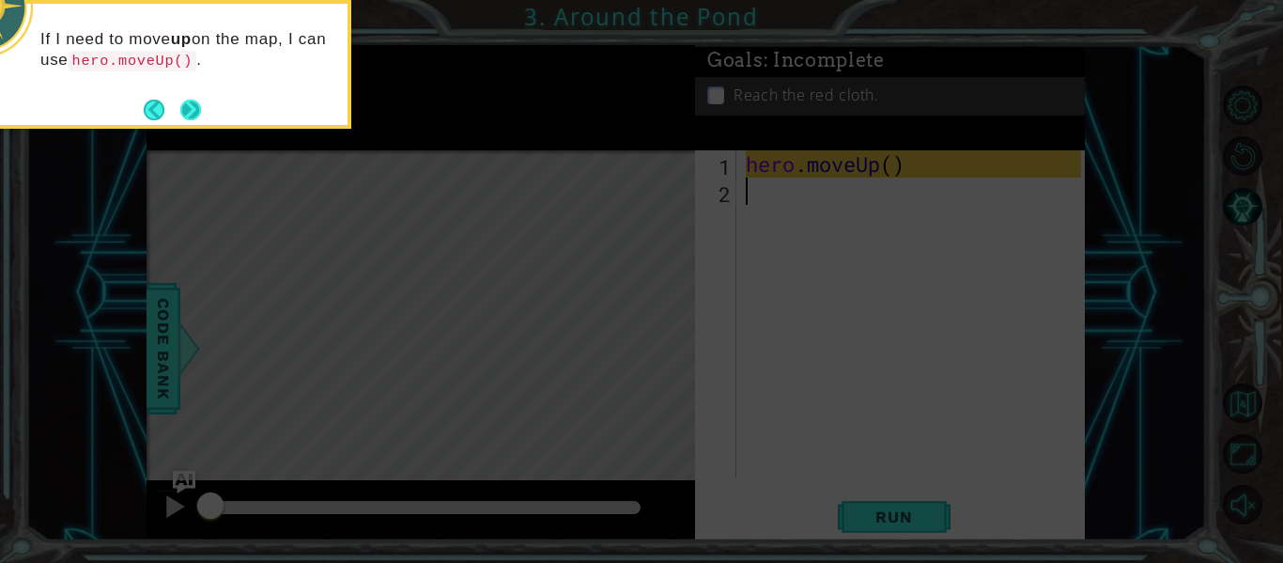
click at [185, 99] on button "Next" at bounding box center [190, 110] width 24 height 24
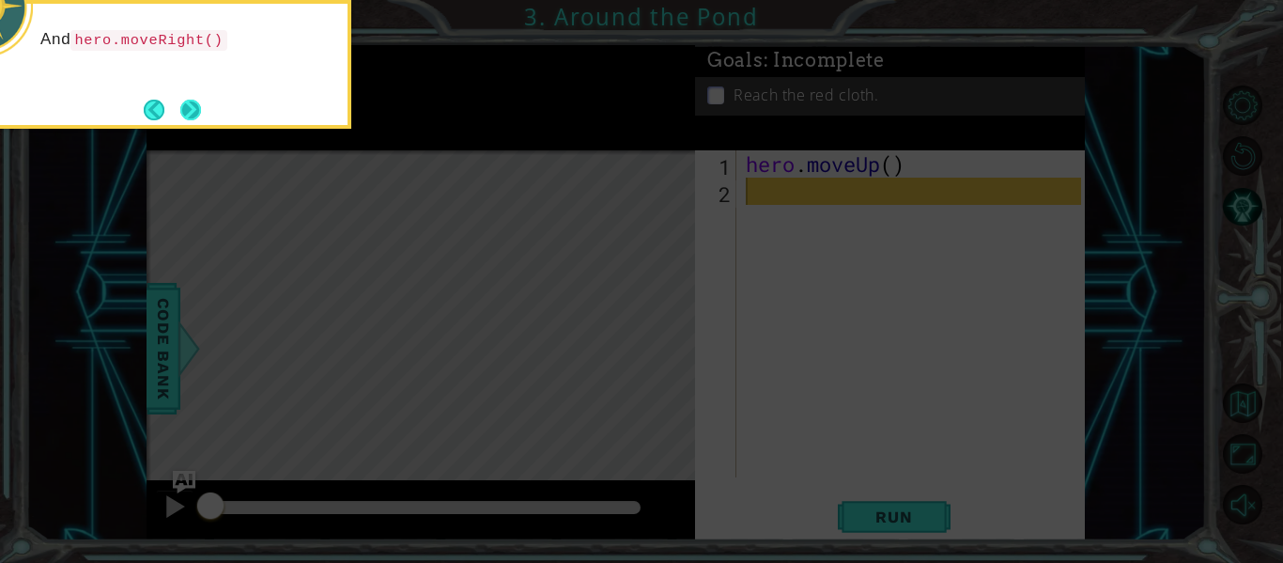
click at [190, 105] on button "Next" at bounding box center [190, 110] width 21 height 21
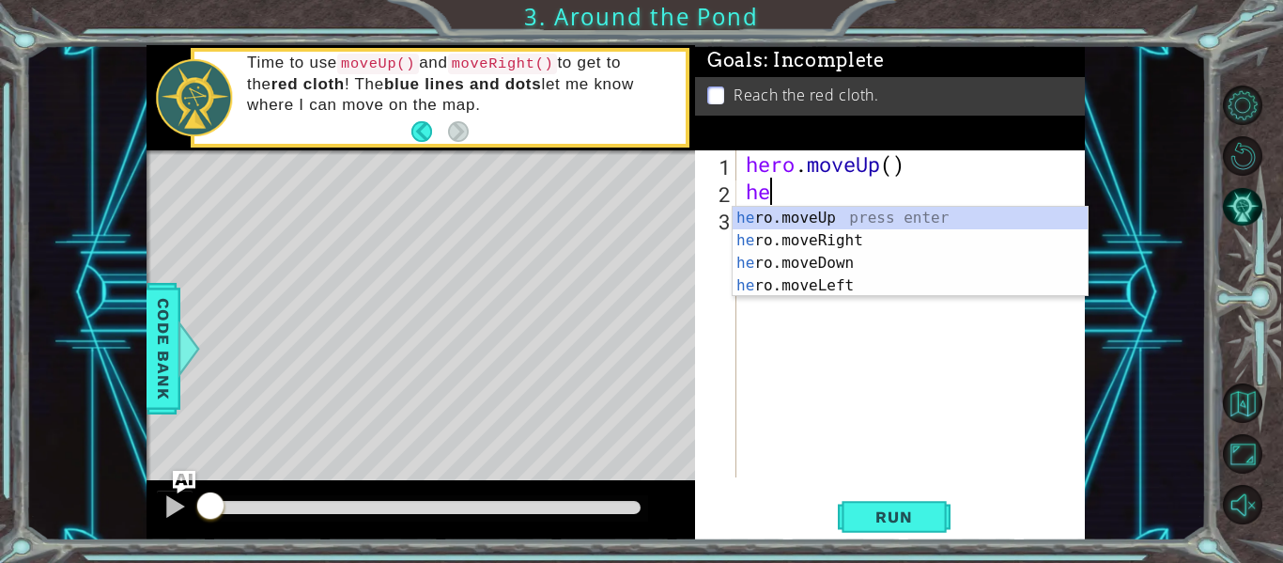
type textarea "hero"
click at [846, 218] on div "hero .moveUp press enter hero .moveRight press enter hero .moveDown press enter…" at bounding box center [910, 274] width 355 height 135
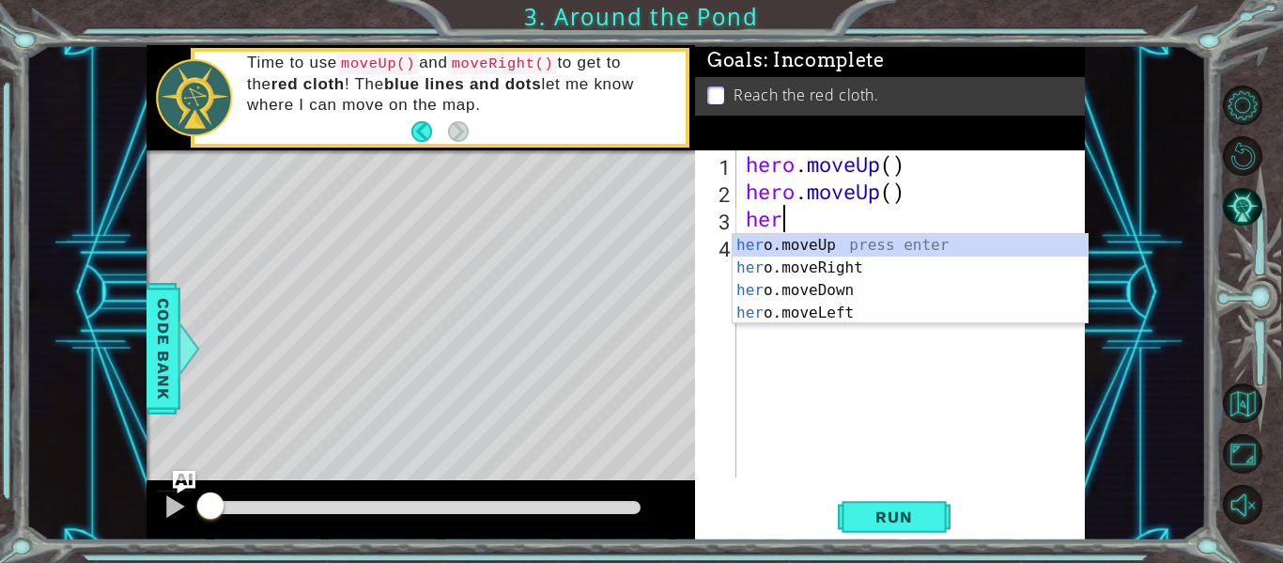
type textarea "hero"
click at [853, 262] on div "hero .moveUp press enter hero .moveRight press enter hero .moveDown press enter…" at bounding box center [910, 301] width 355 height 135
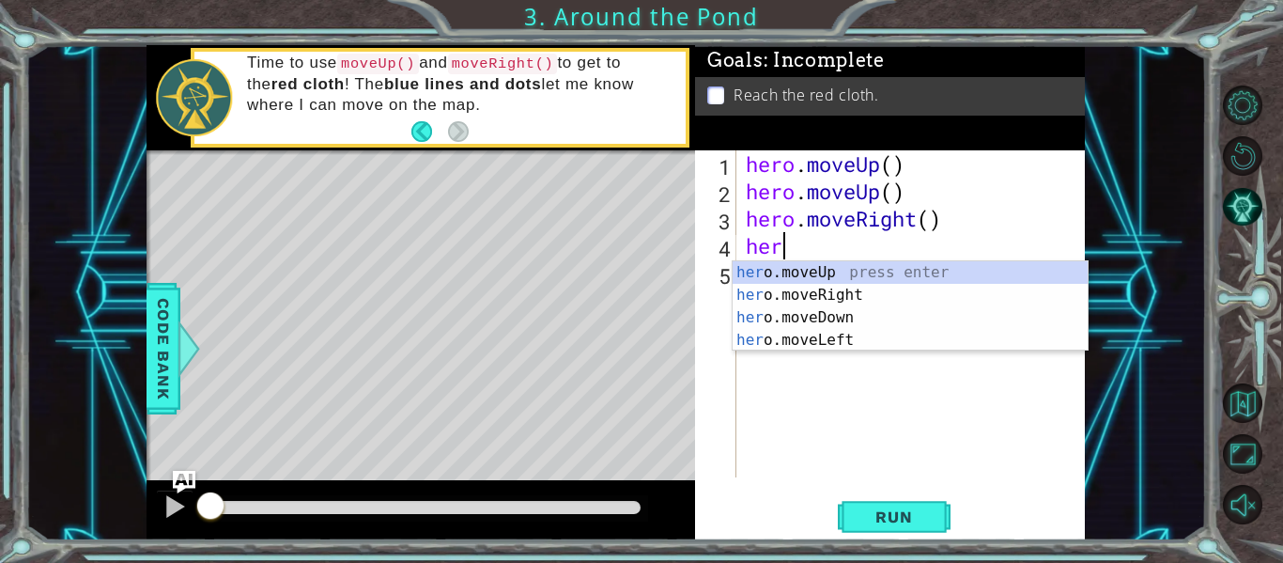
type textarea "hero"
click at [861, 271] on div "hero .moveUp press enter hero .moveRight press enter hero .moveDown press enter…" at bounding box center [910, 328] width 355 height 135
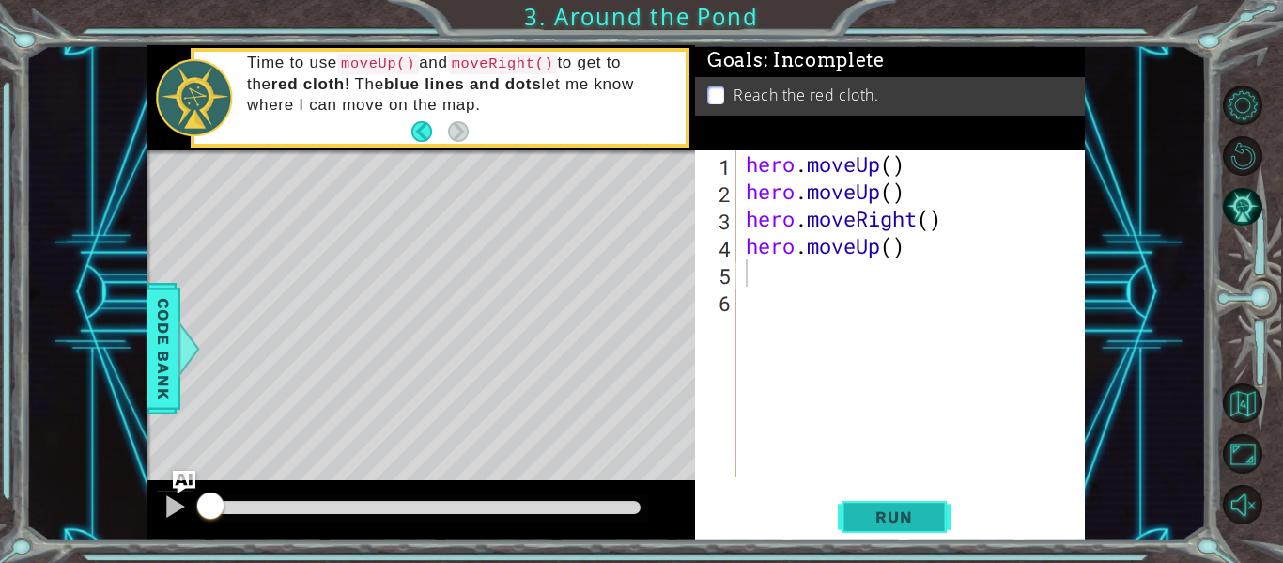
click at [859, 513] on span "Run" at bounding box center [894, 516] width 74 height 19
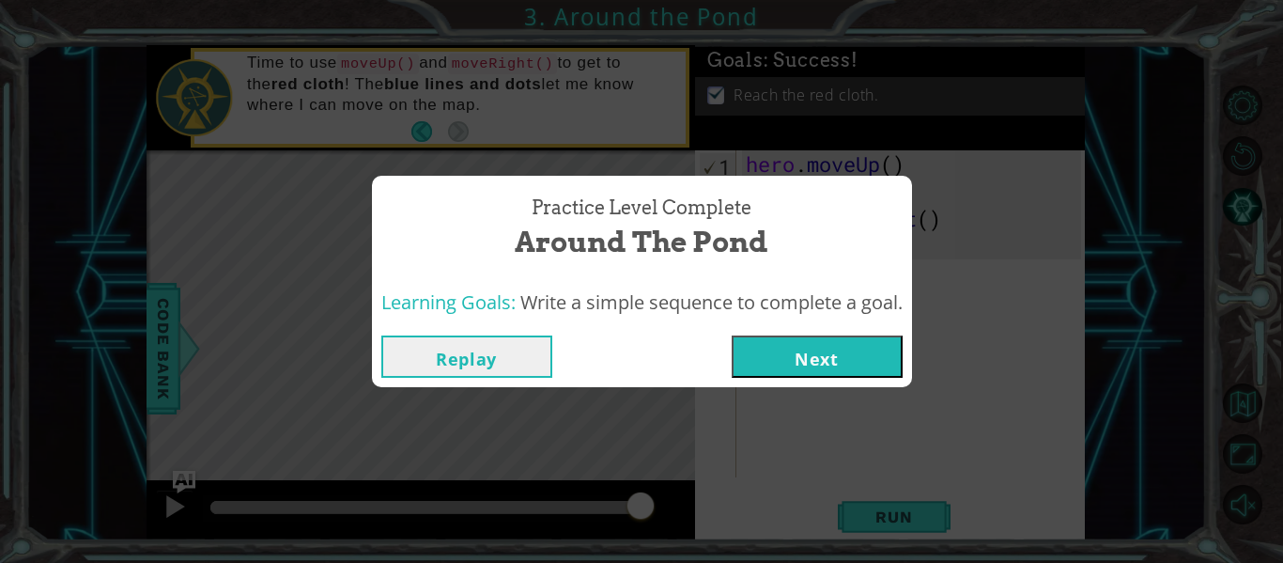
click at [828, 362] on button "Next" at bounding box center [817, 356] width 171 height 42
